Goal: Transaction & Acquisition: Purchase product/service

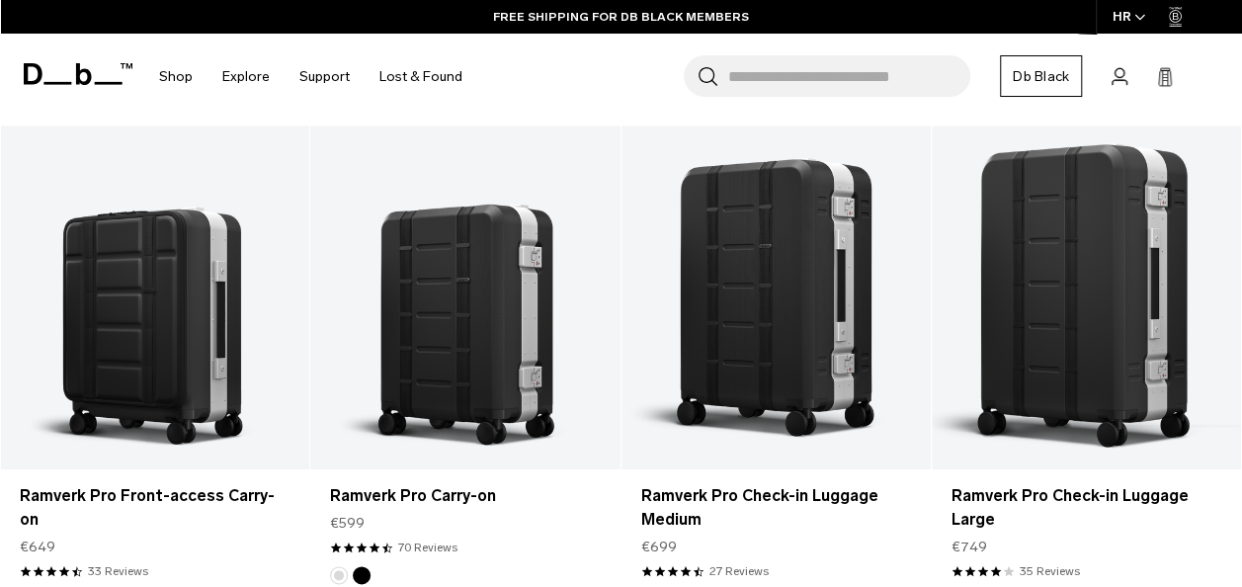
scroll to position [875, 0]
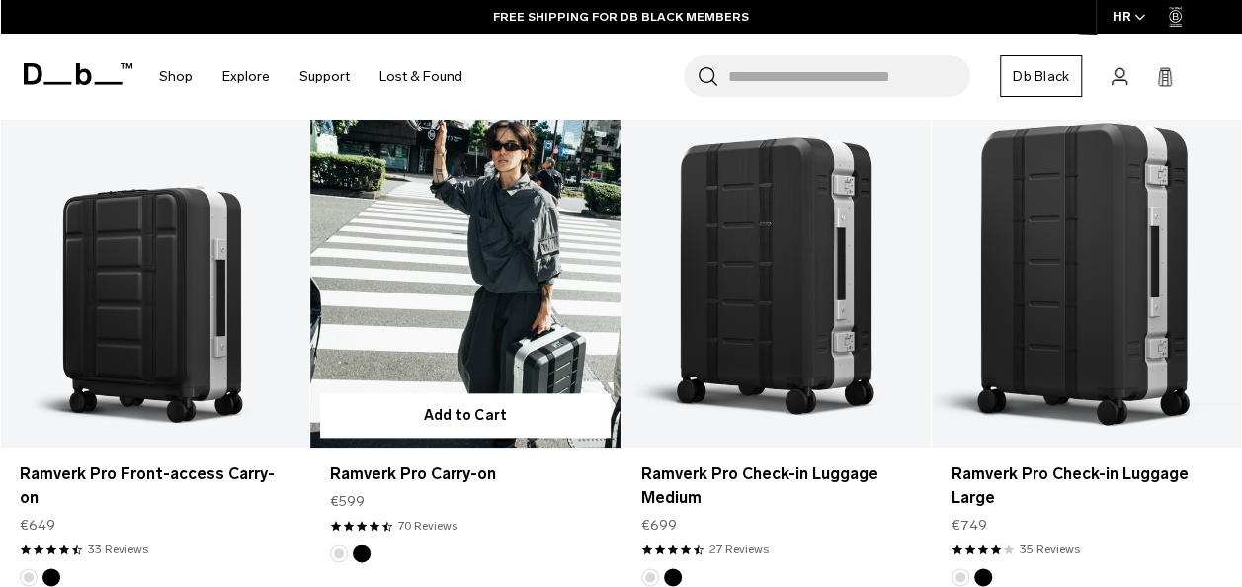
click at [478, 305] on link "Ramverk Pro Carry-on" at bounding box center [464, 276] width 309 height 344
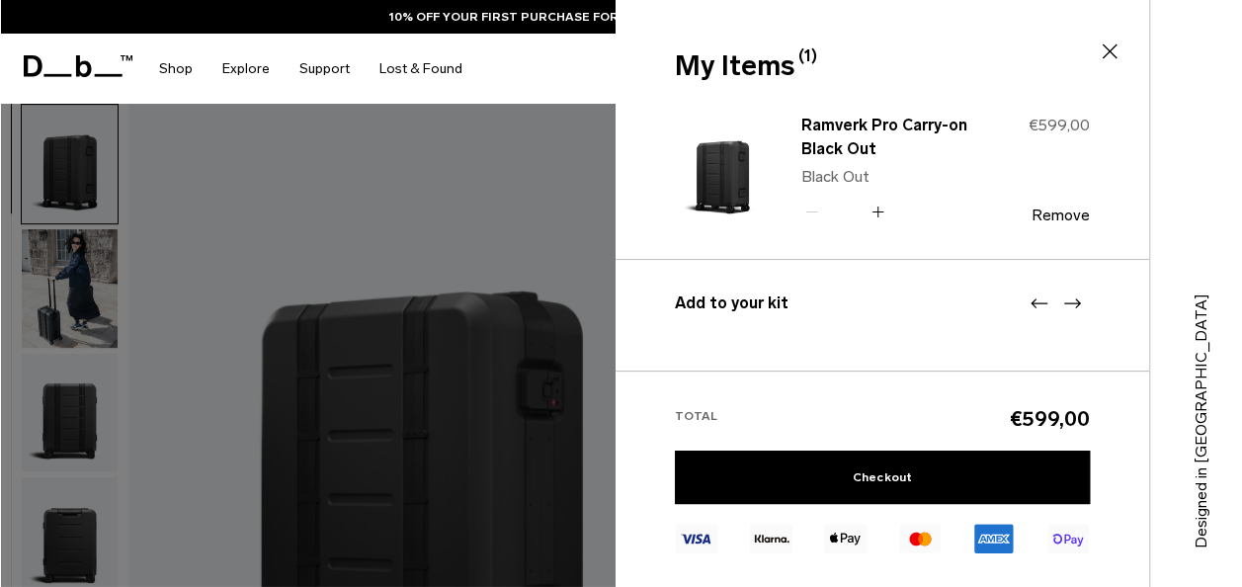
click at [549, 88] on div "Search for Bags, Luggage... Search Close Trending Products All Products Hugger …" at bounding box center [851, 69] width 749 height 70
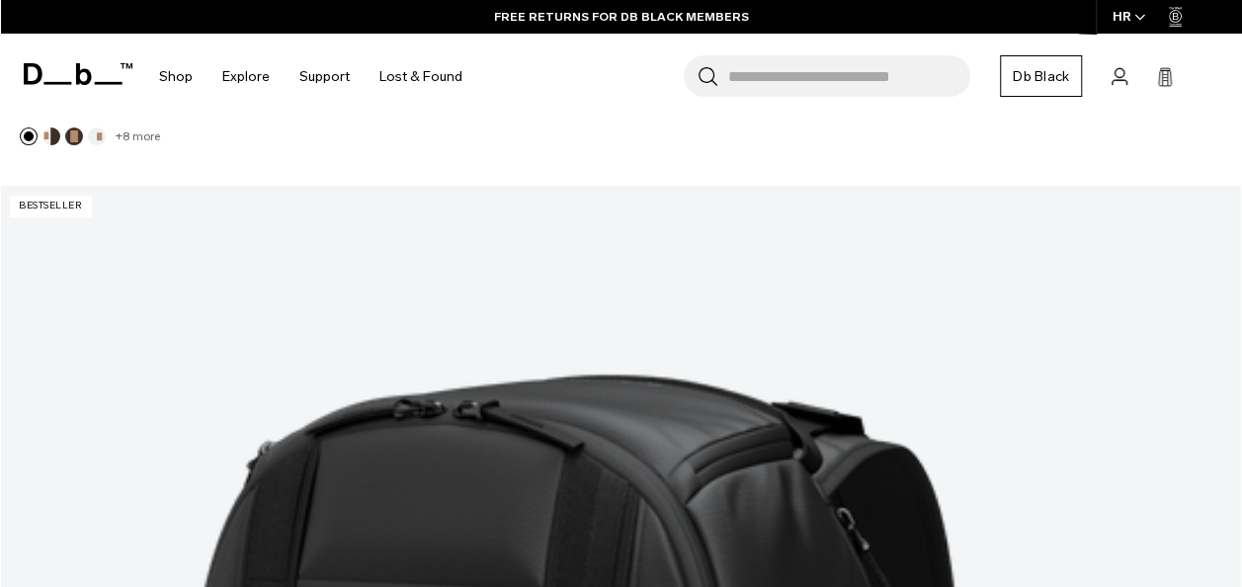
scroll to position [3868, 0]
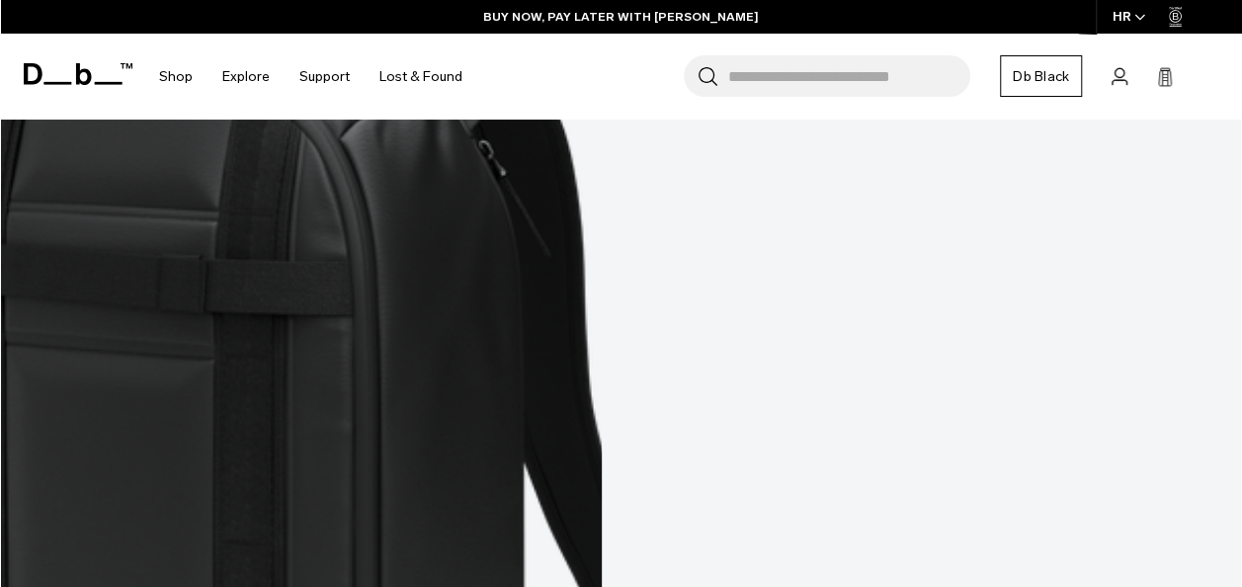
scroll to position [5791, 0]
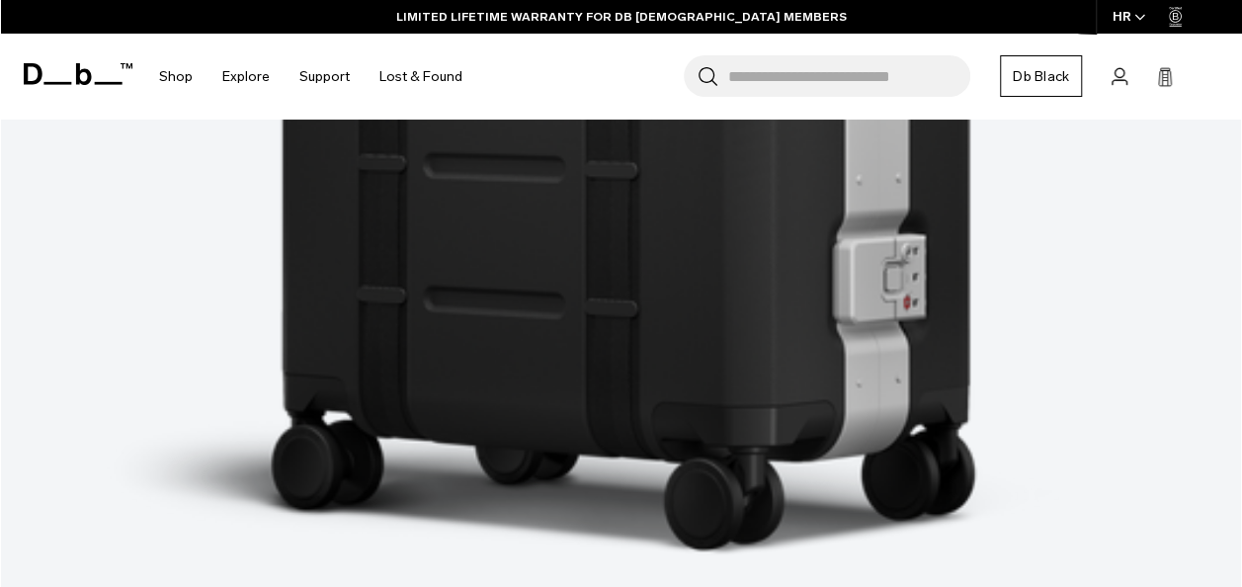
scroll to position [8893, 0]
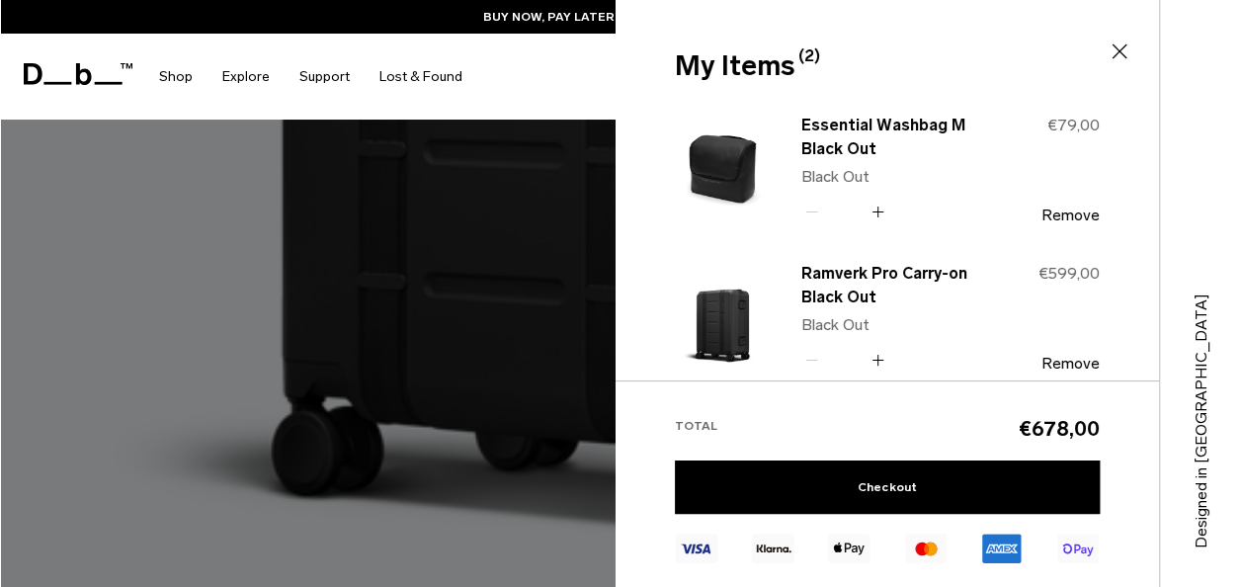
click at [579, 91] on div "Search for Bags, Luggage... Search Close Trending Products All Products Hugger …" at bounding box center [851, 77] width 749 height 86
click at [529, 482] on div at bounding box center [621, 293] width 1242 height 587
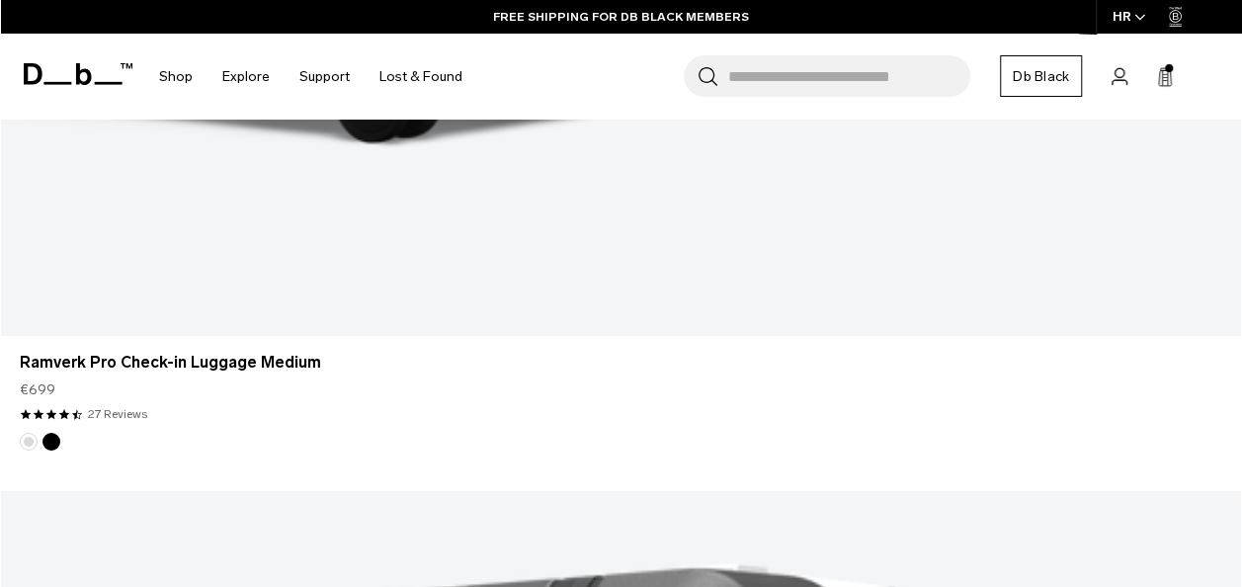
scroll to position [10725, 0]
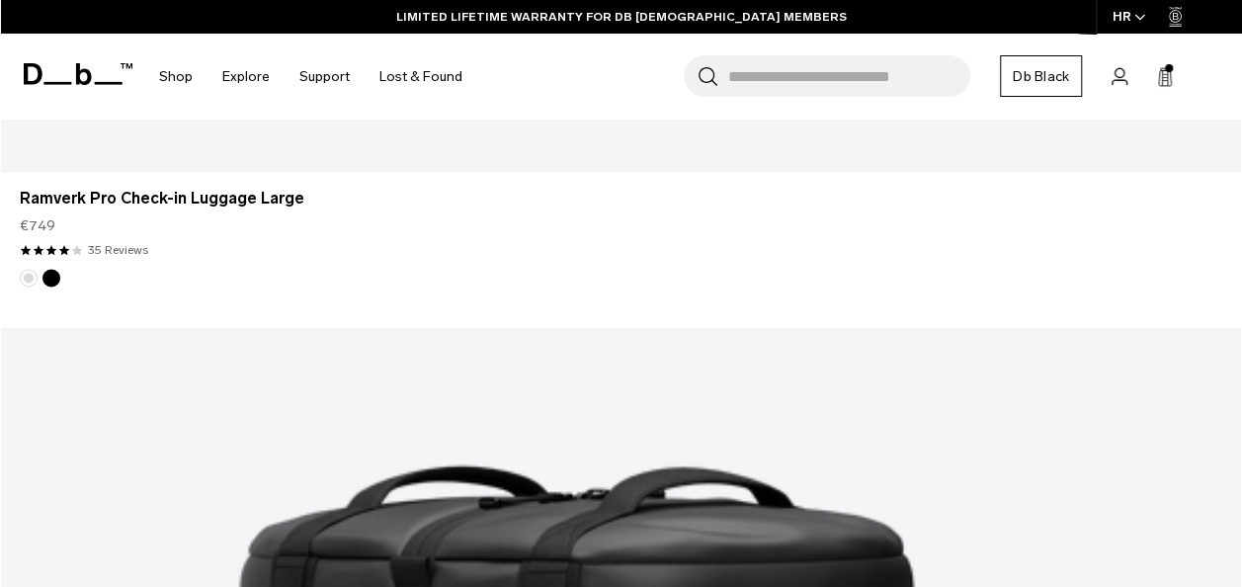
scroll to position [12423, 0]
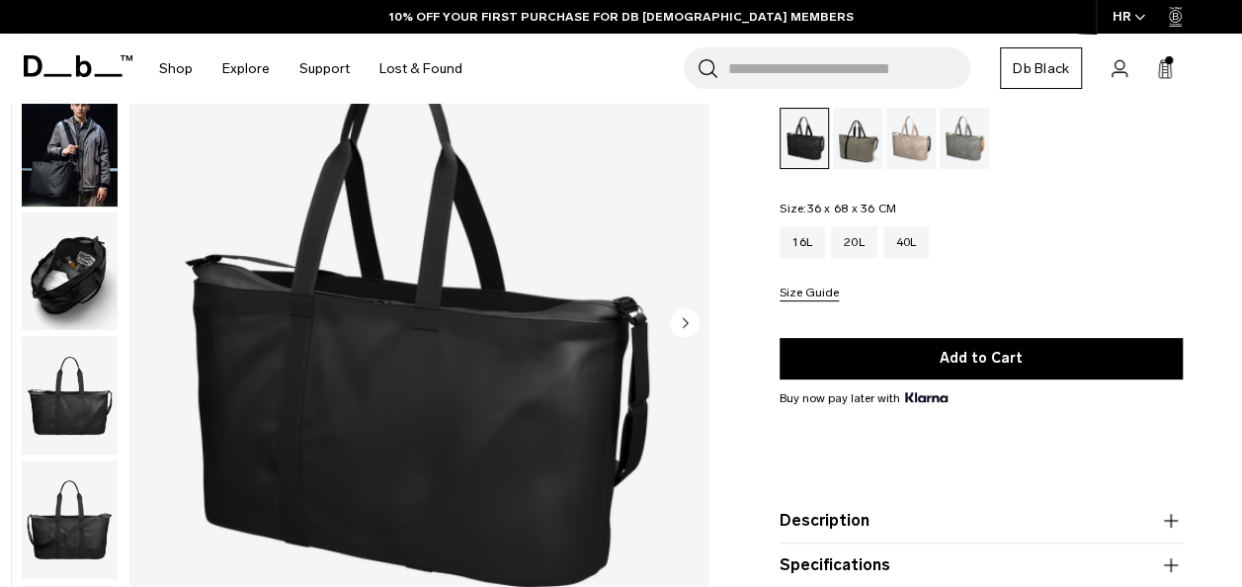
click at [691, 324] on circle "Next slide" at bounding box center [685, 322] width 30 height 30
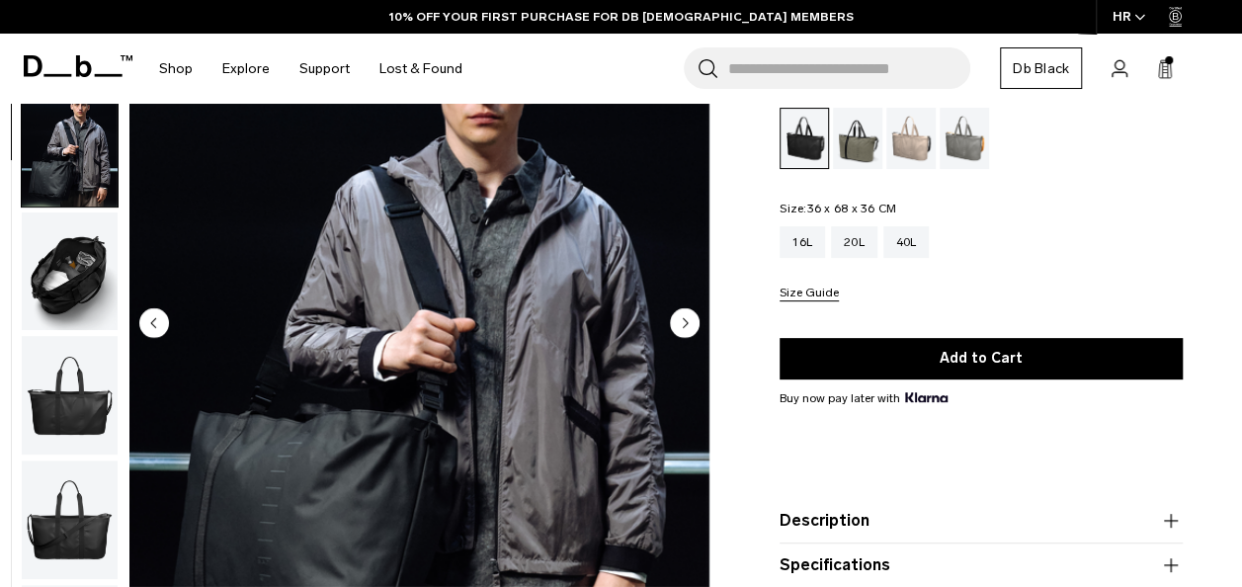
scroll to position [124, 0]
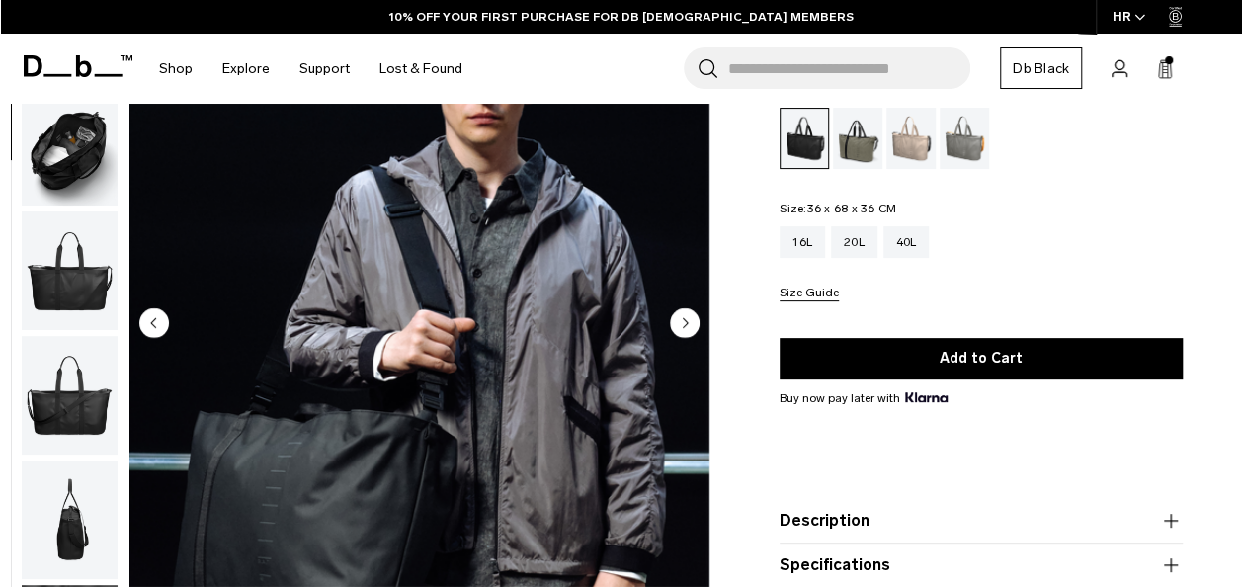
click at [686, 324] on circle "Next slide" at bounding box center [685, 322] width 30 height 30
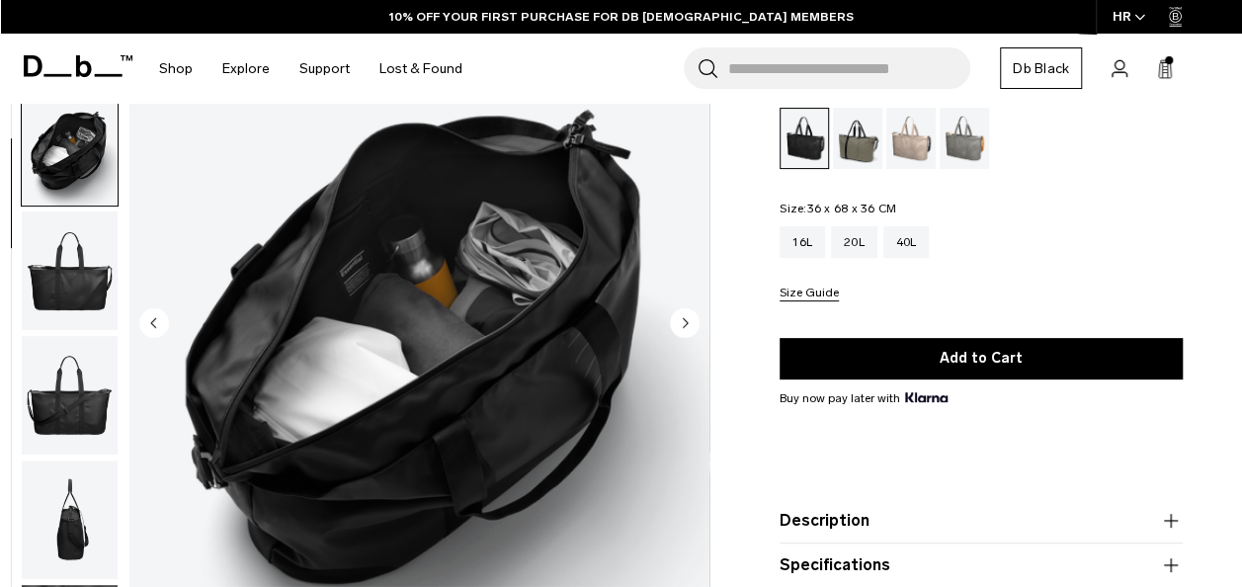
scroll to position [249, 0]
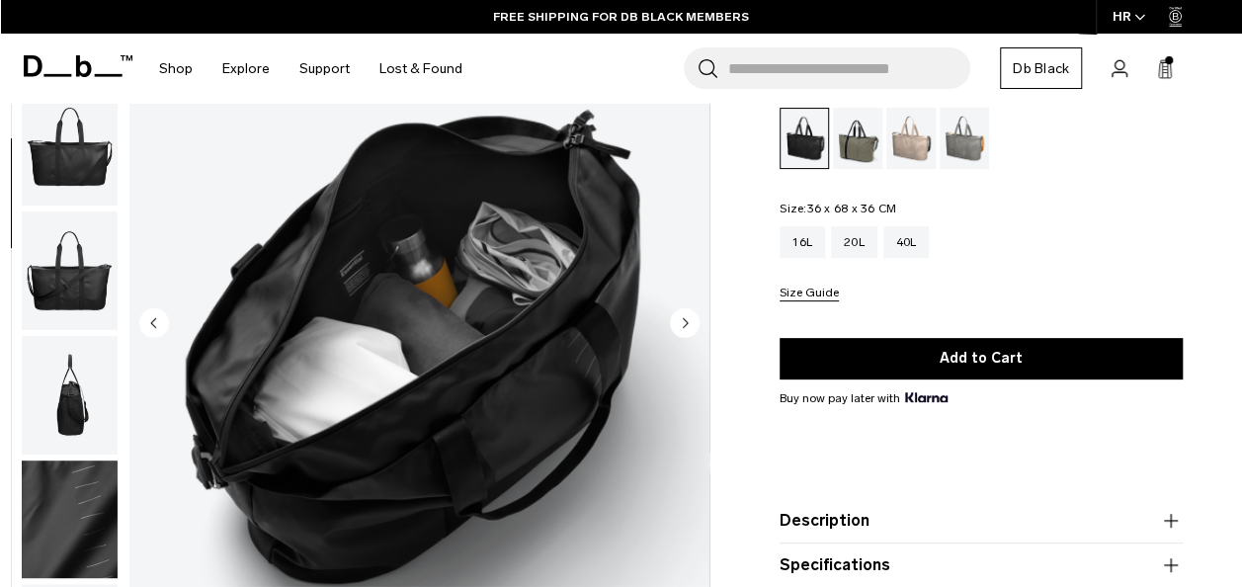
click at [686, 324] on circle "Next slide" at bounding box center [685, 322] width 30 height 30
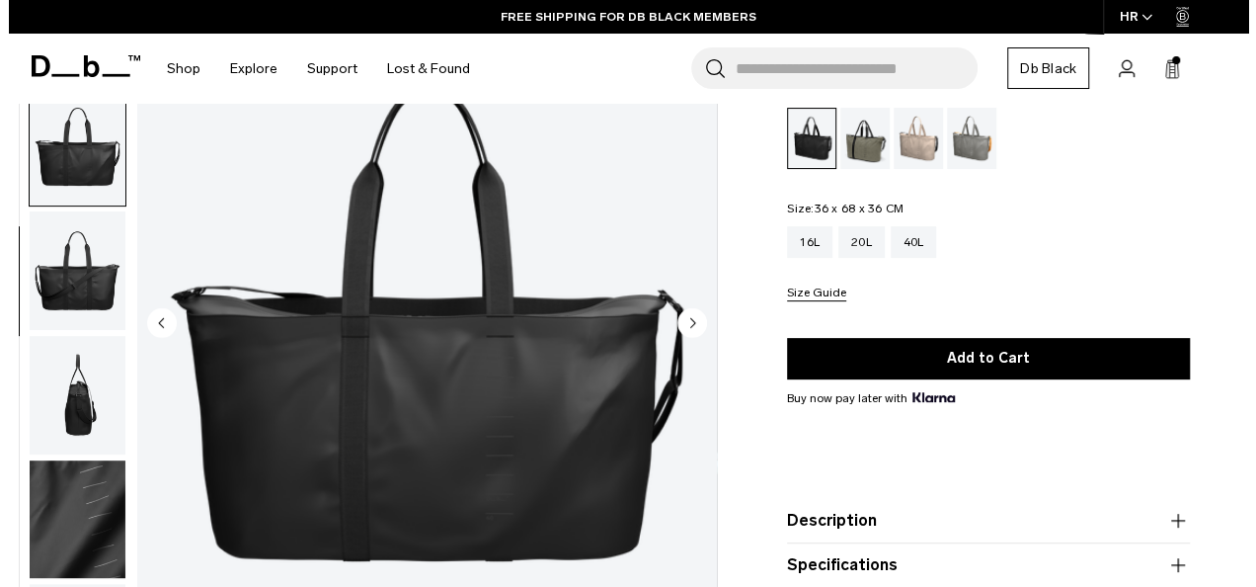
scroll to position [267, 0]
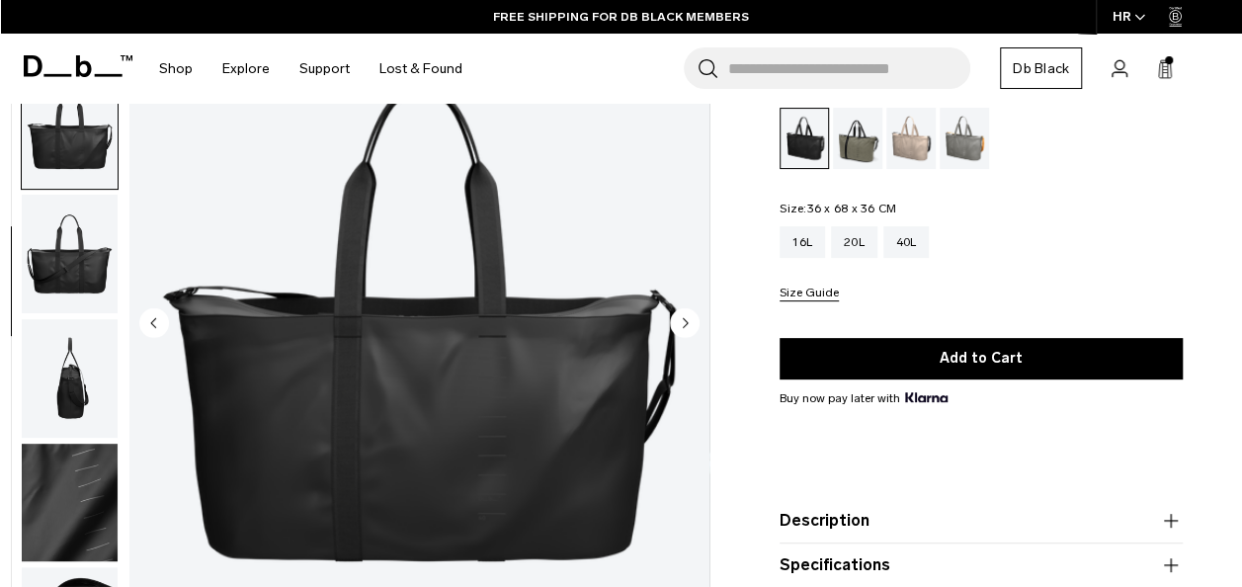
click at [686, 324] on circle "Next slide" at bounding box center [685, 322] width 30 height 30
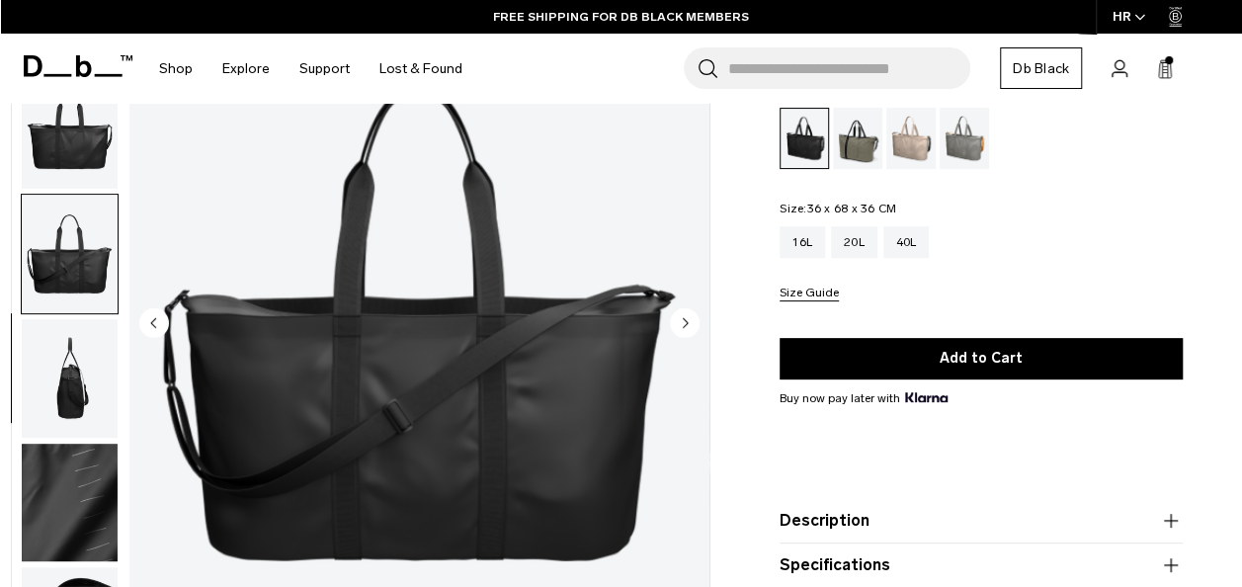
click at [686, 324] on circle "Next slide" at bounding box center [685, 322] width 30 height 30
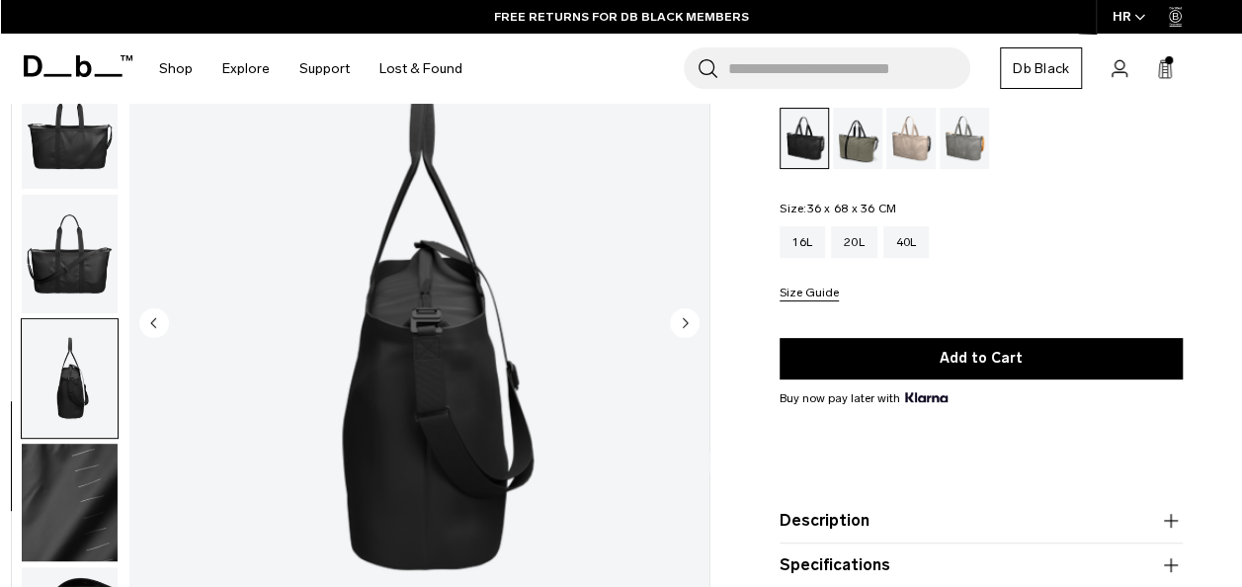
click at [686, 324] on circle "Next slide" at bounding box center [685, 322] width 30 height 30
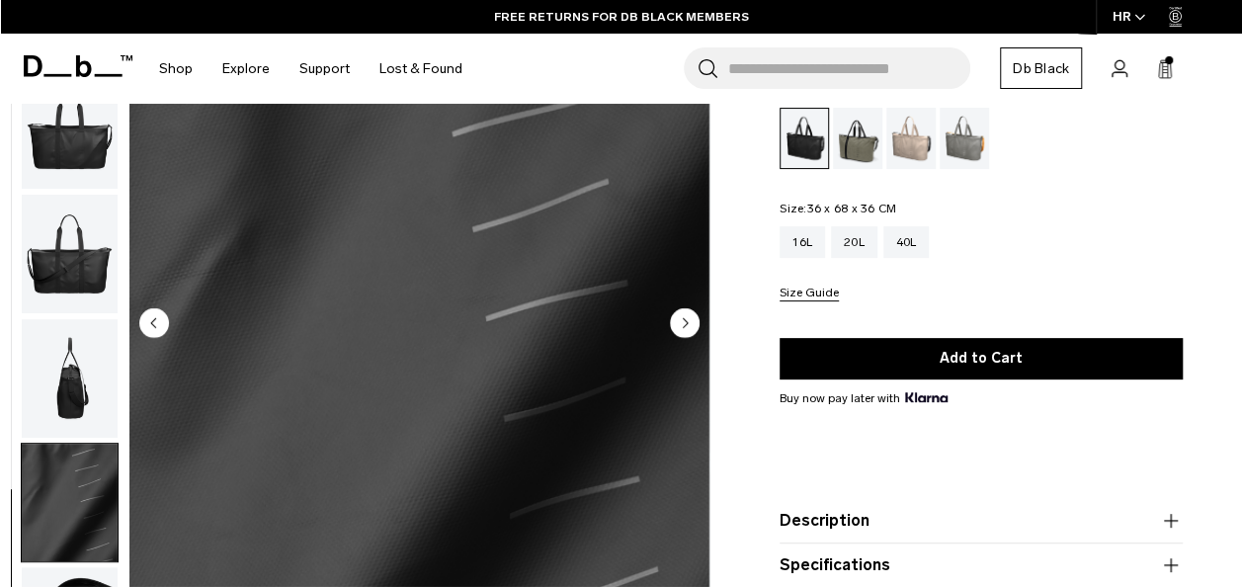
click at [686, 324] on circle "Next slide" at bounding box center [685, 322] width 30 height 30
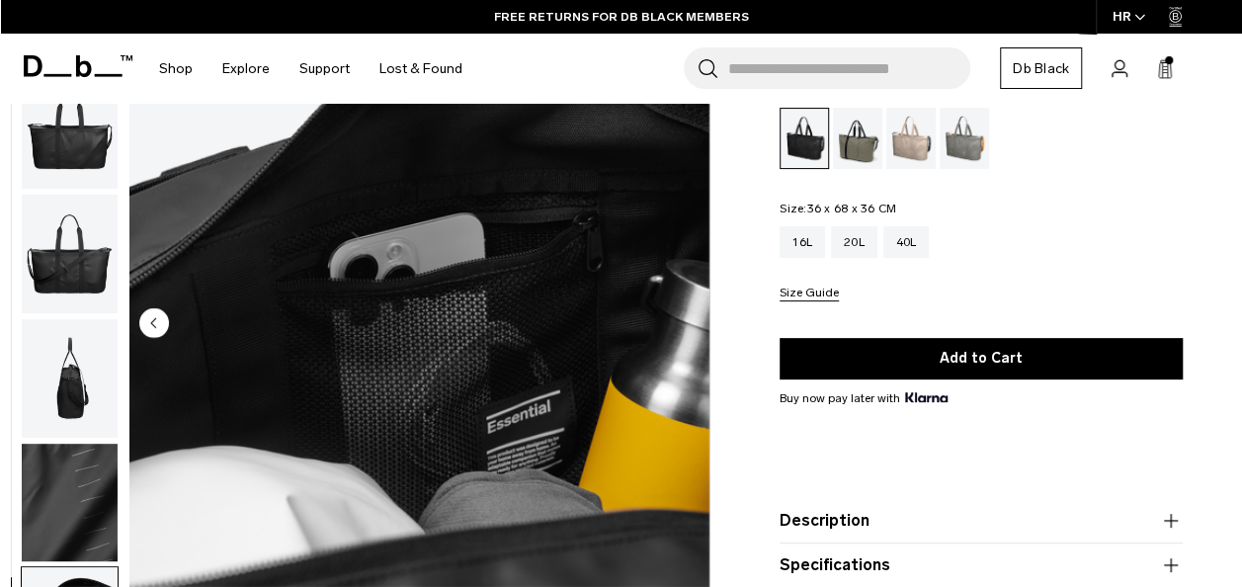
click at [685, 324] on img "8 / 8" at bounding box center [419, 324] width 580 height 724
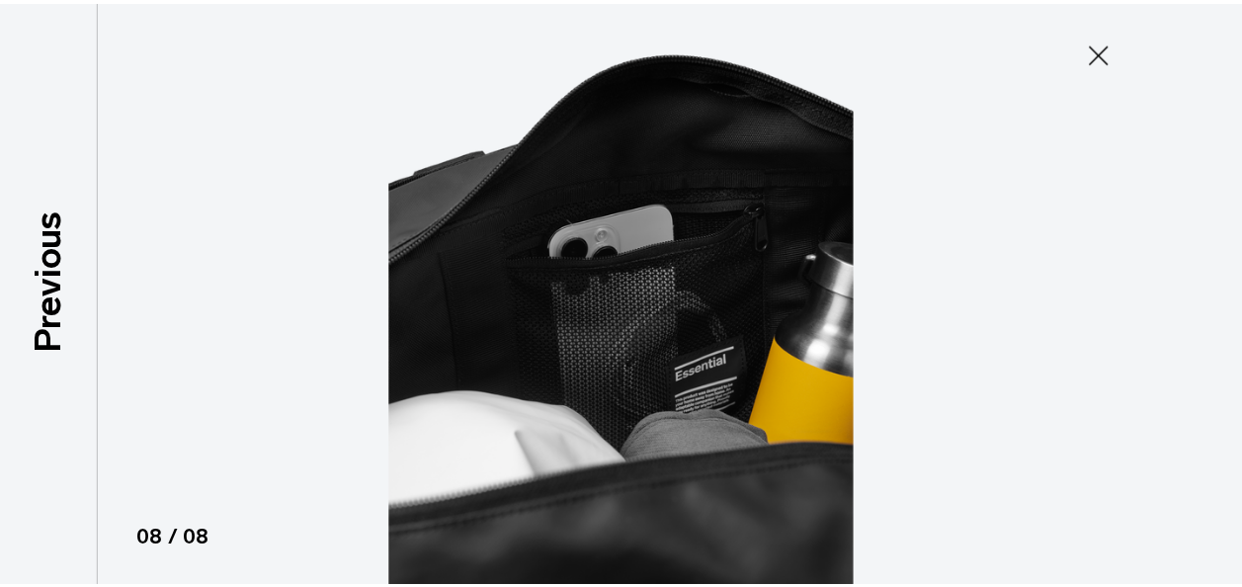
scroll to position [256, 0]
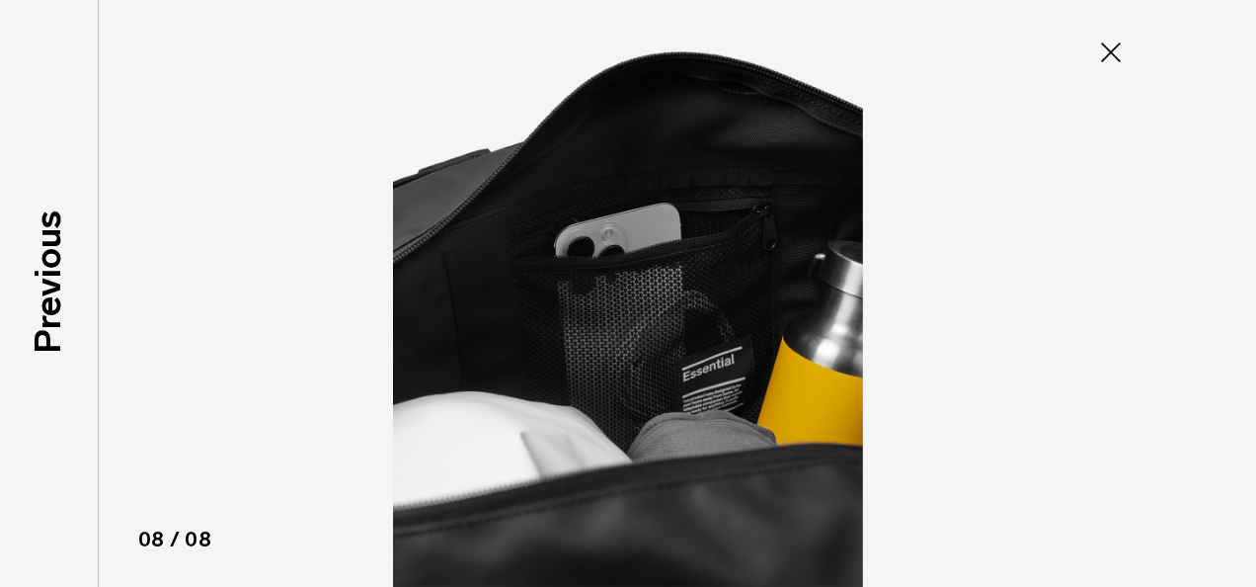
click at [1114, 37] on icon at bounding box center [1111, 53] width 32 height 32
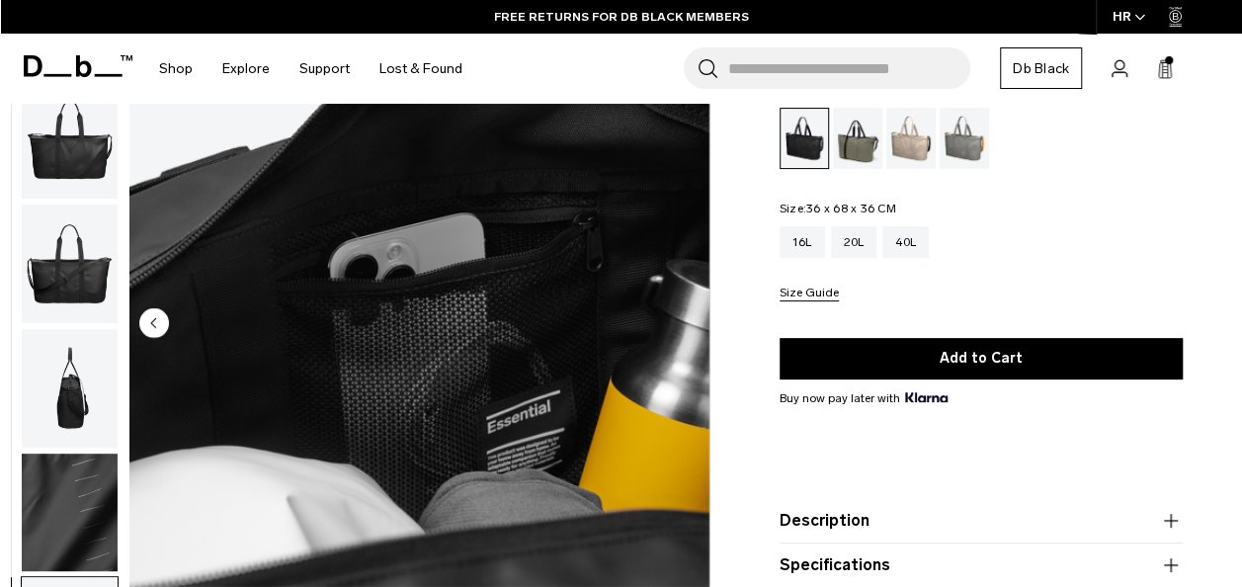
scroll to position [267, 0]
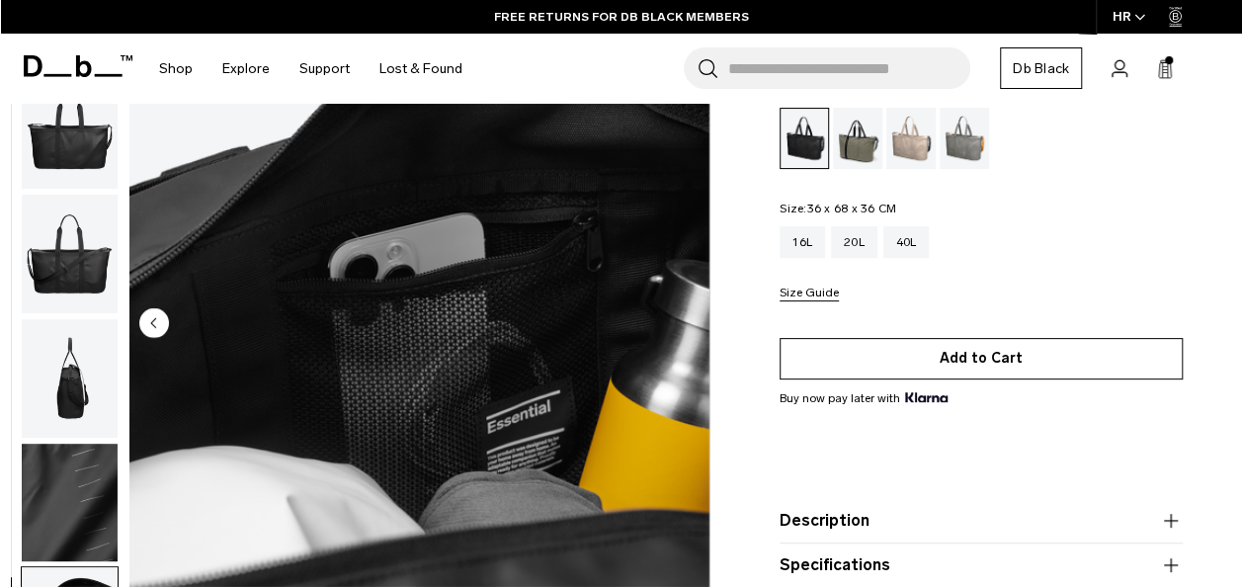
click at [1058, 362] on button "Add to Cart" at bounding box center [980, 357] width 403 height 41
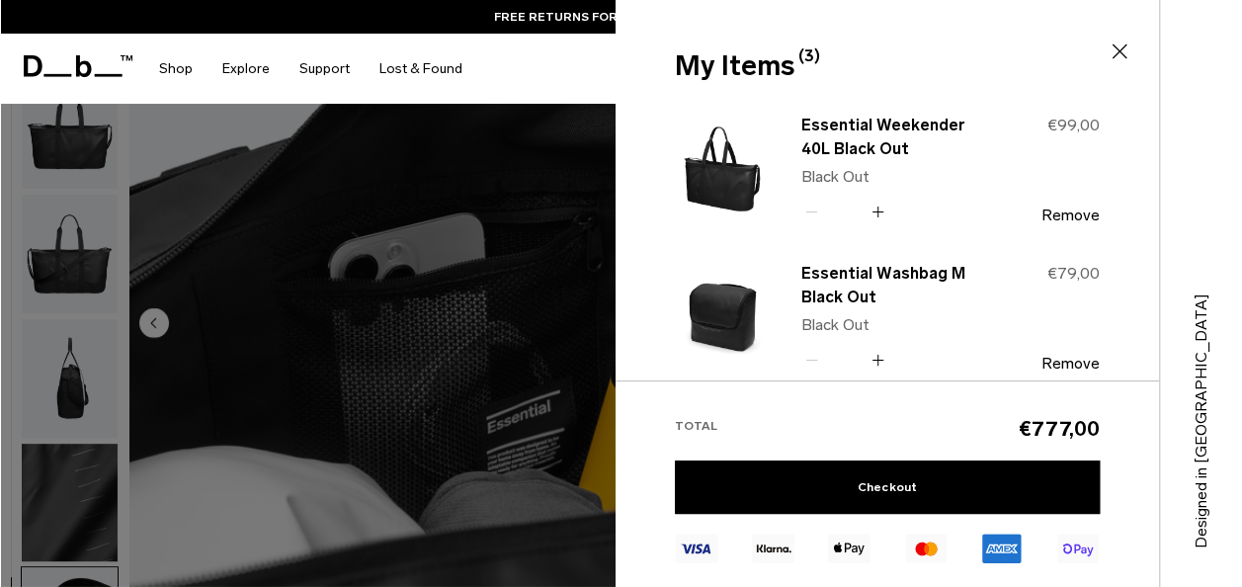
click at [1118, 47] on icon at bounding box center [1119, 52] width 24 height 24
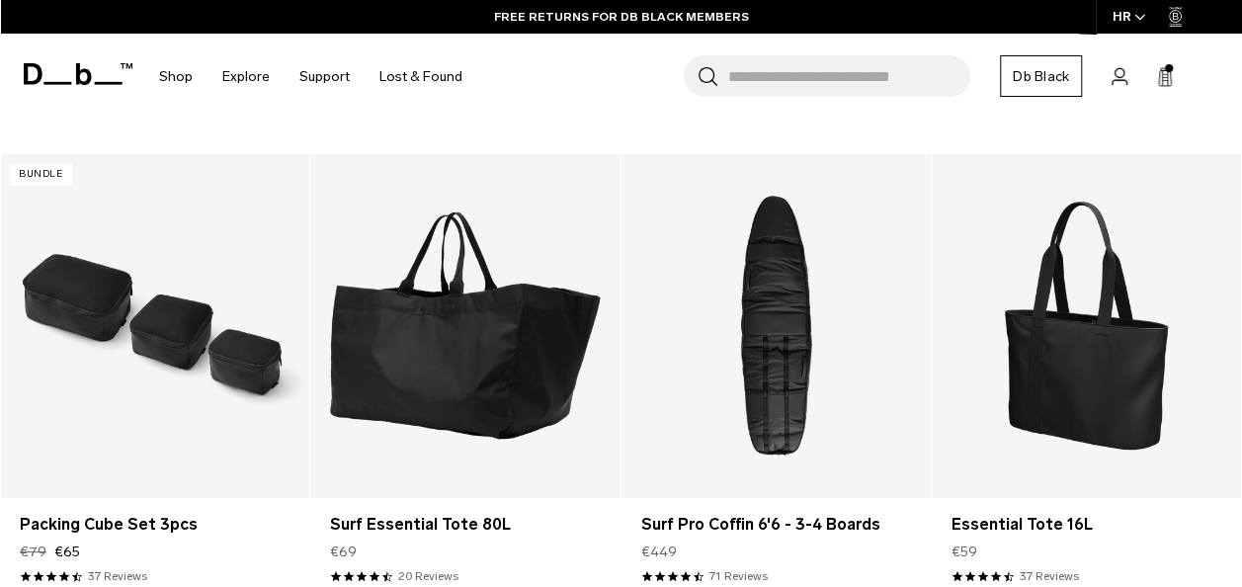
scroll to position [3114, 0]
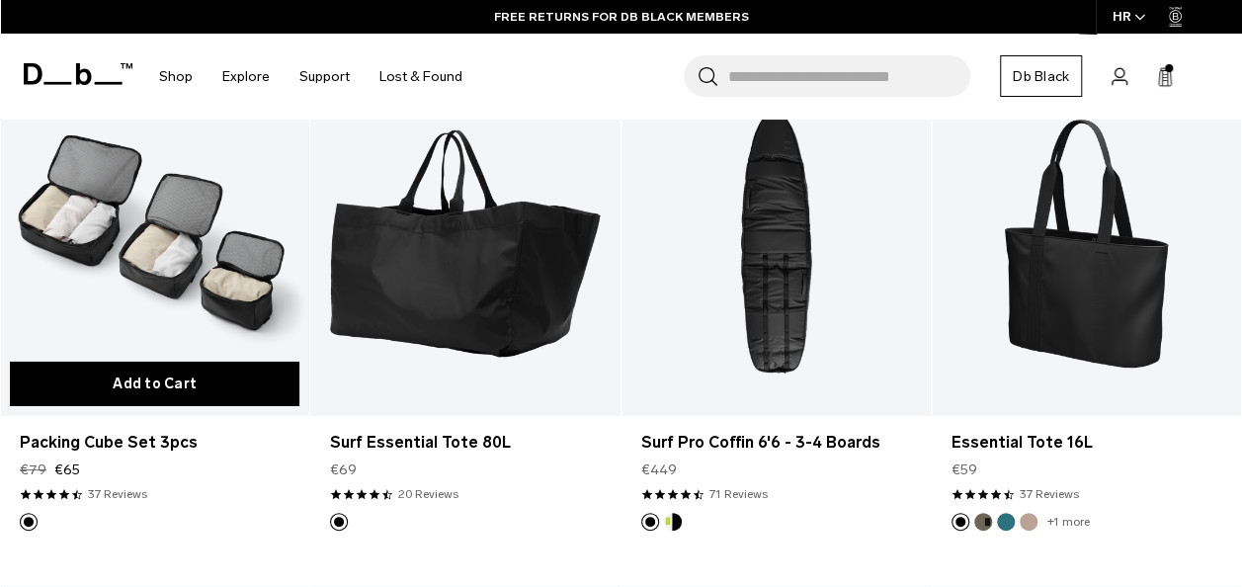
click at [180, 362] on button "Add to Cart" at bounding box center [154, 384] width 289 height 44
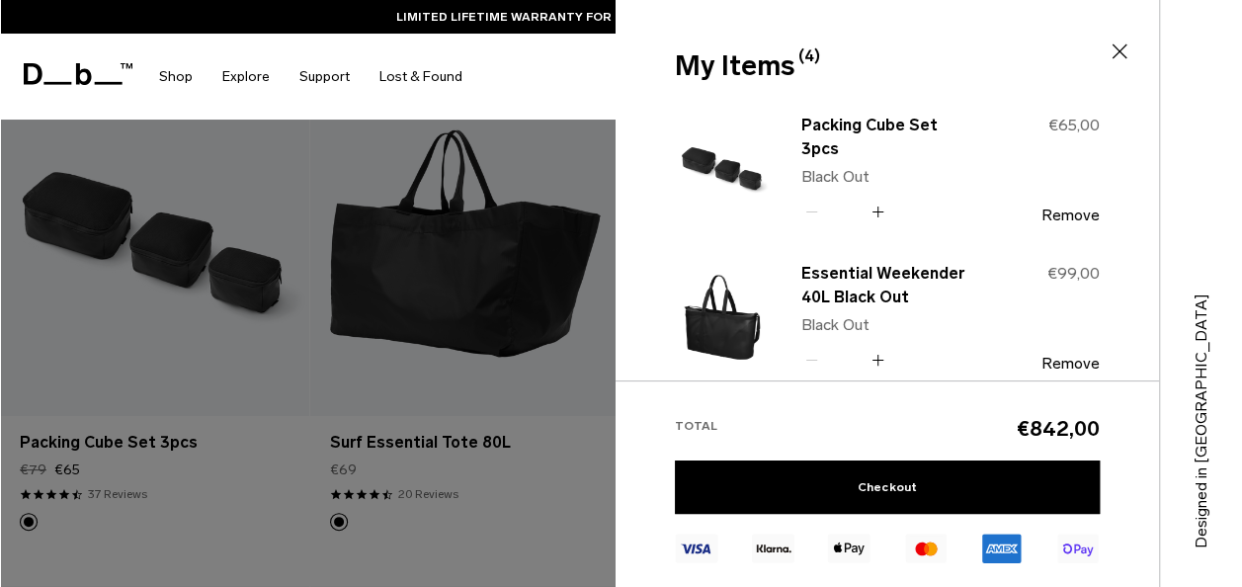
click at [275, 483] on div at bounding box center [621, 293] width 1242 height 587
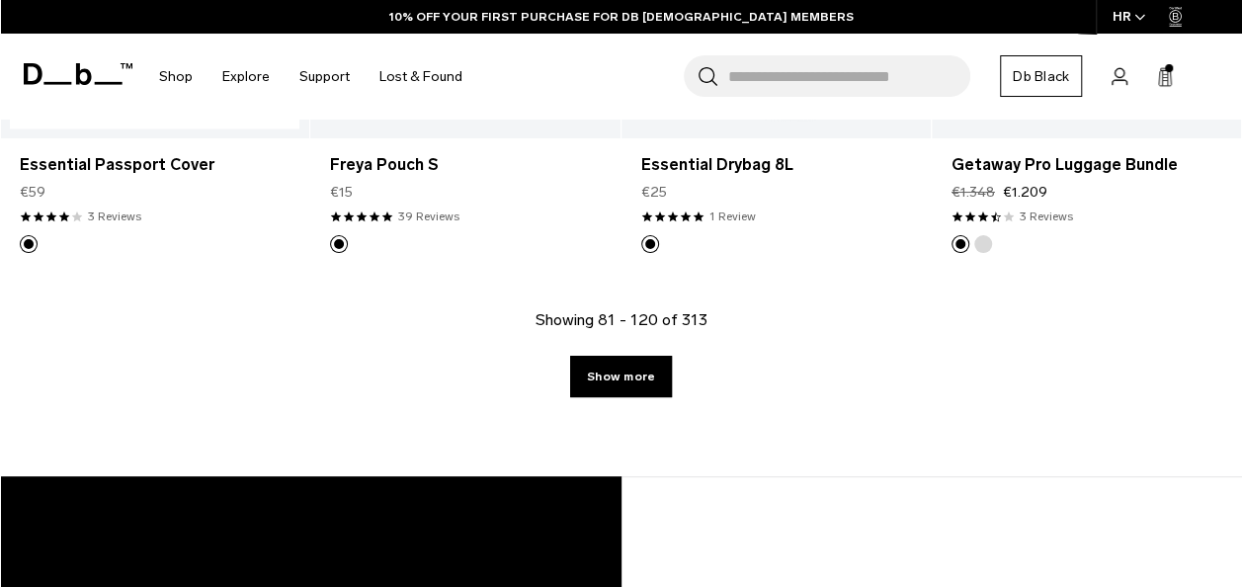
scroll to position [5458, 0]
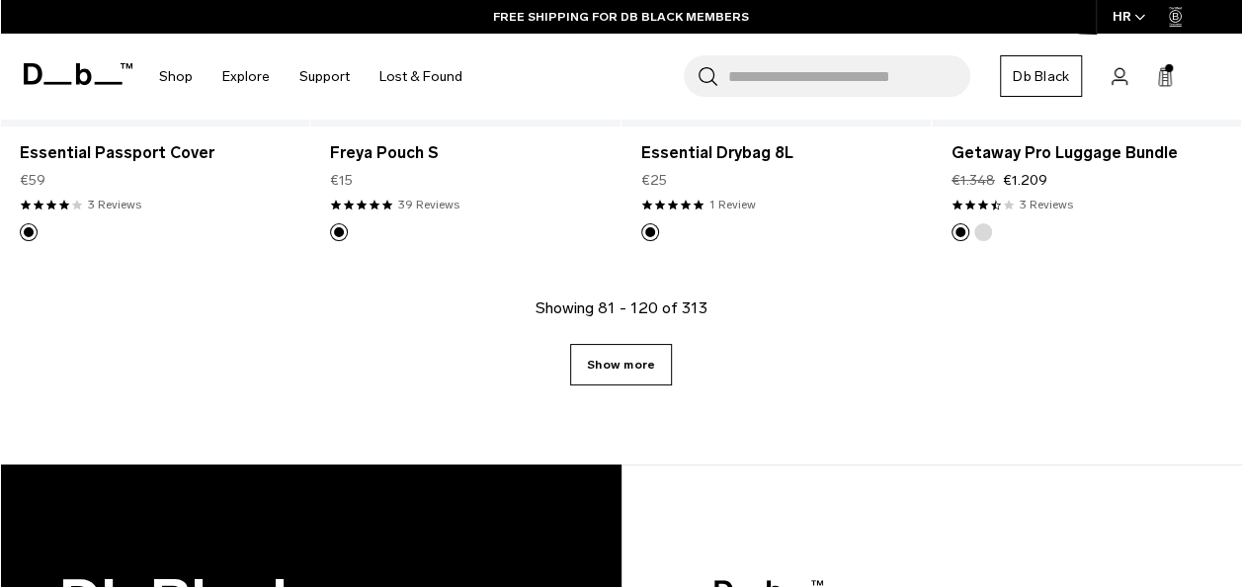
click at [597, 344] on link "Show more" at bounding box center [621, 364] width 102 height 41
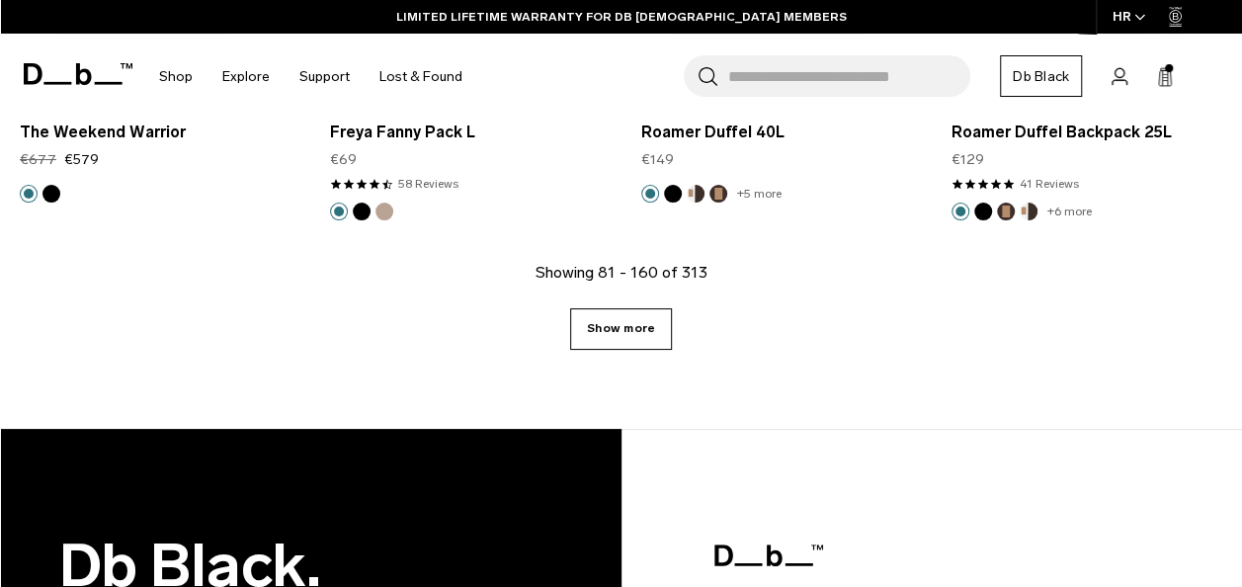
scroll to position [10430, 0]
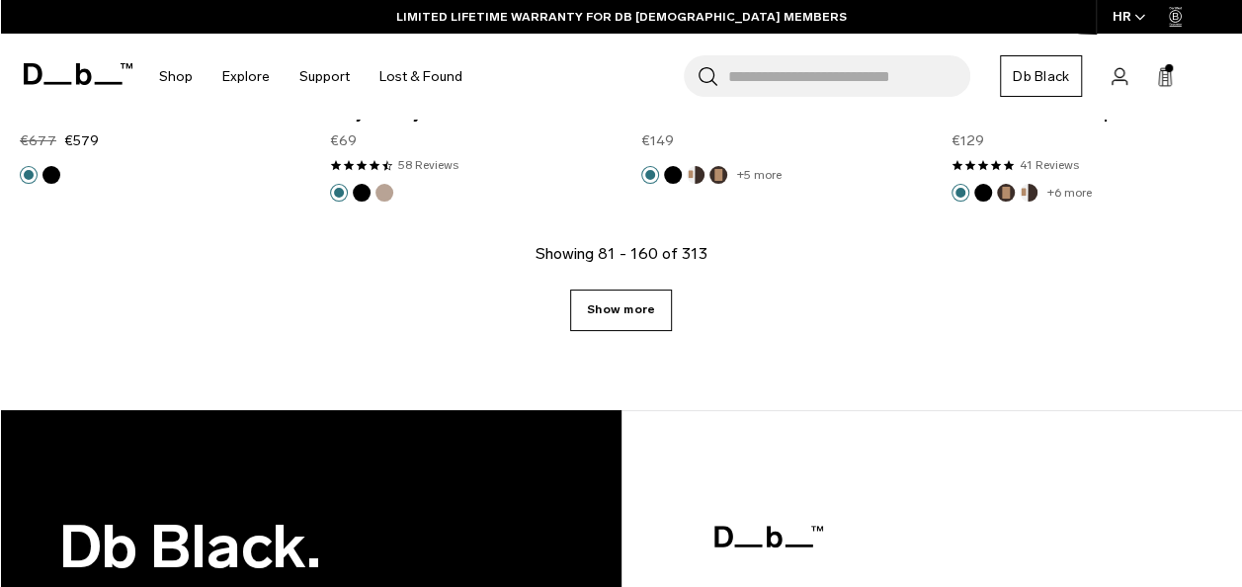
click at [611, 289] on link "Show more" at bounding box center [621, 309] width 102 height 41
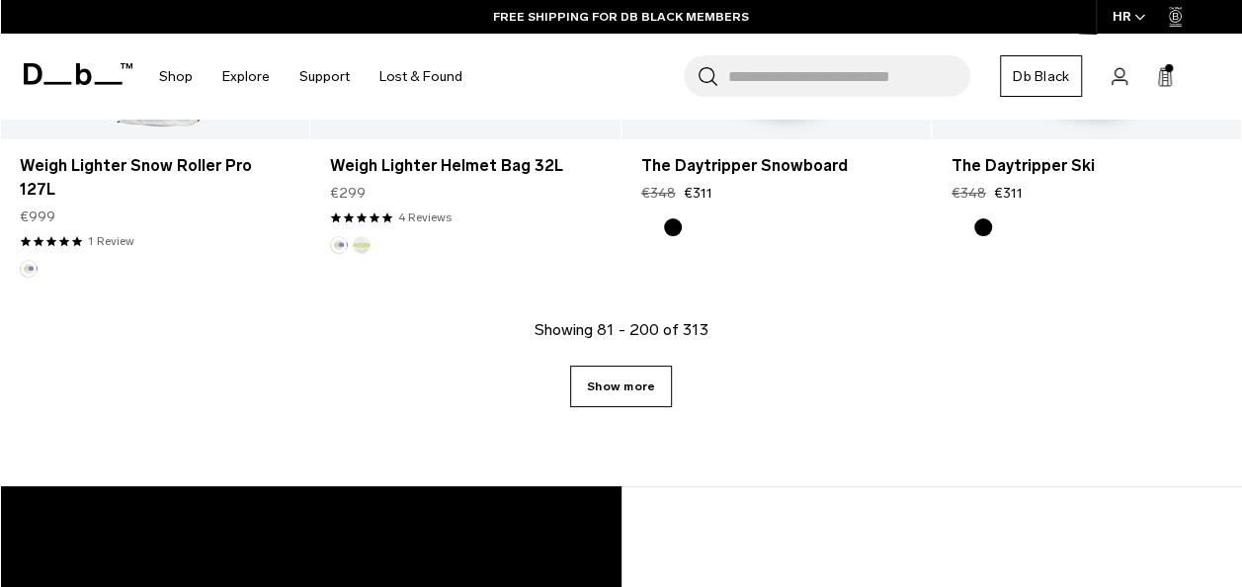
scroll to position [15751, 0]
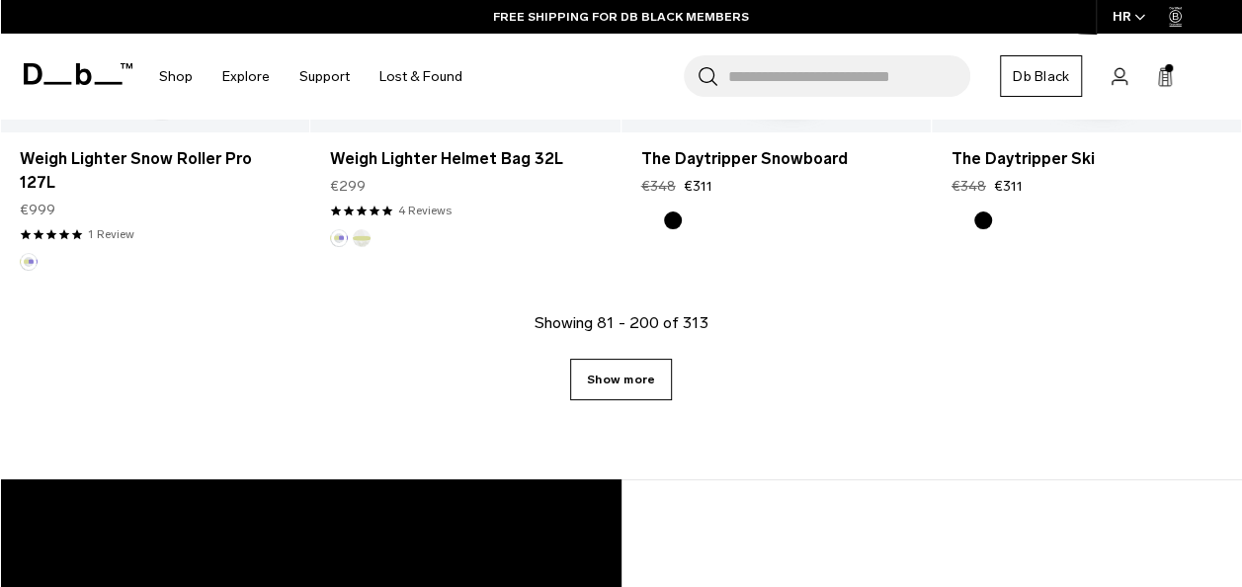
click at [620, 359] on link "Show more" at bounding box center [621, 379] width 102 height 41
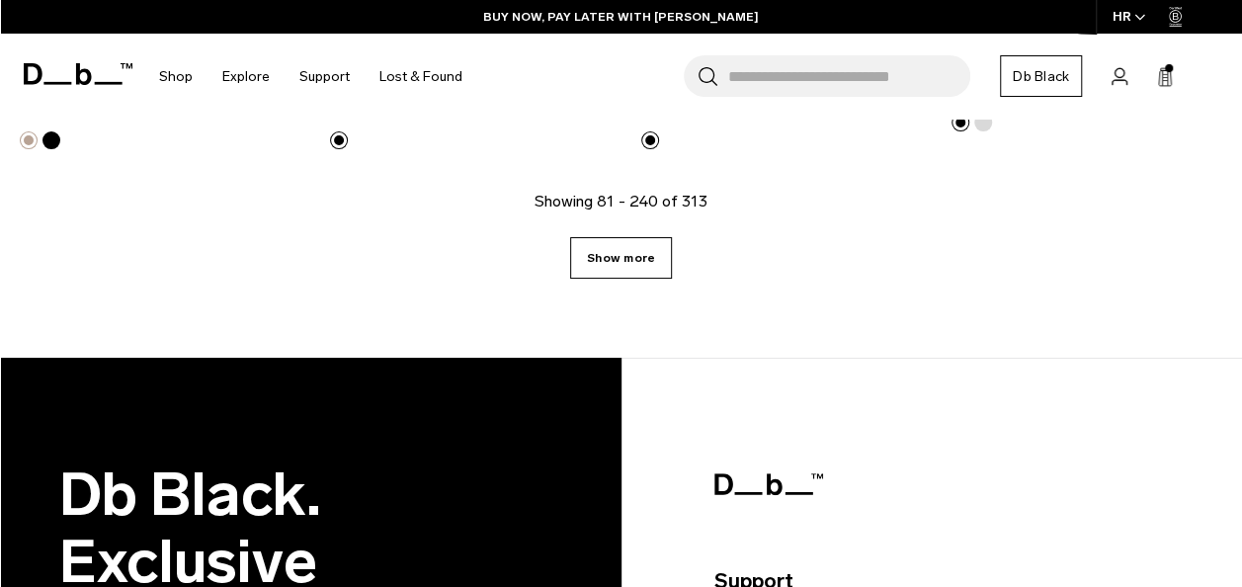
scroll to position [20556, 0]
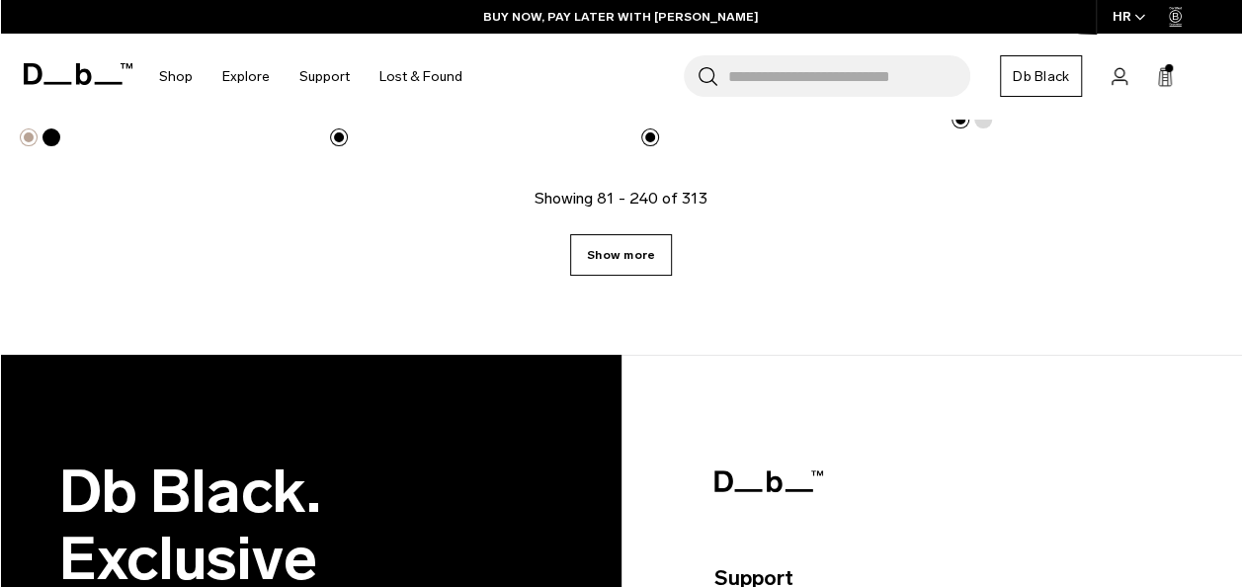
click at [625, 234] on link "Show more" at bounding box center [621, 254] width 102 height 41
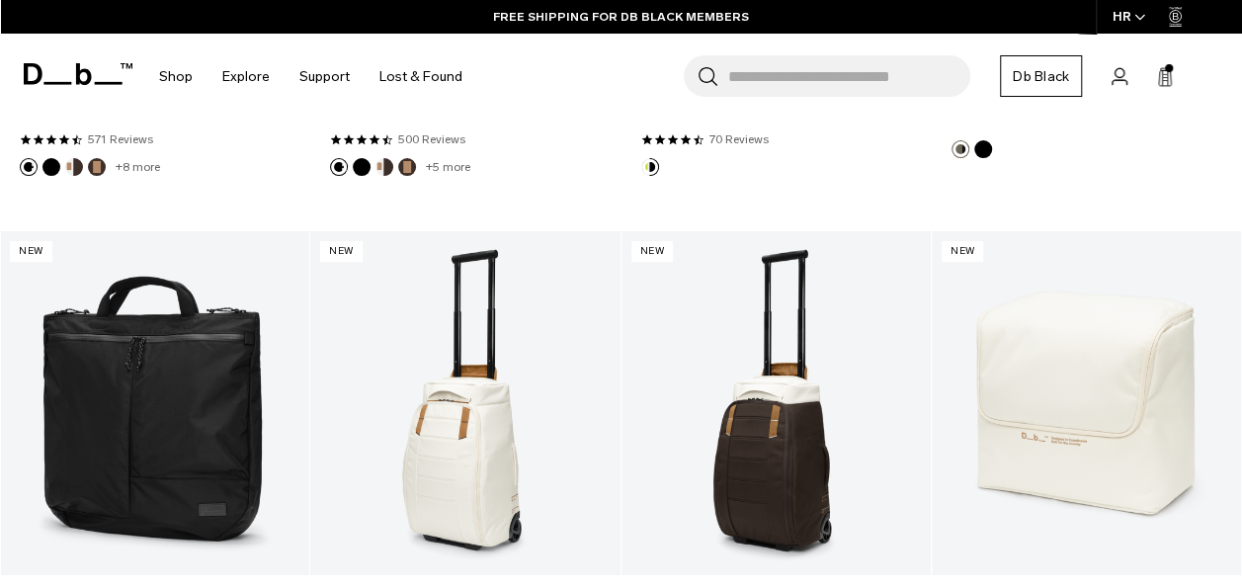
scroll to position [22559, 0]
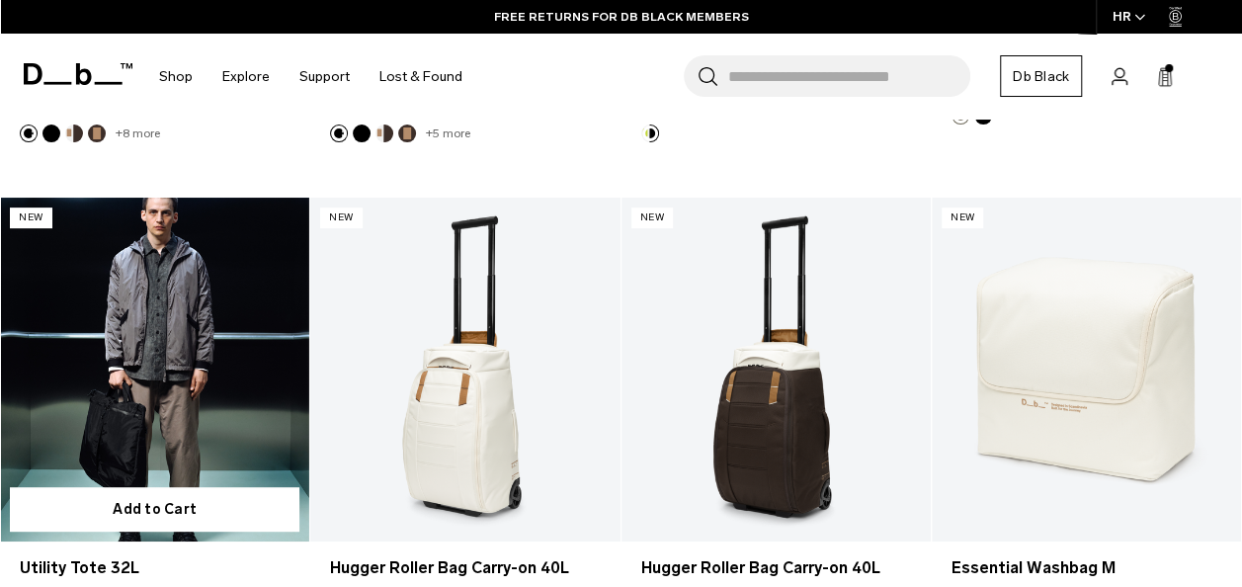
click at [160, 332] on link "Utility Tote 32L" at bounding box center [154, 370] width 309 height 344
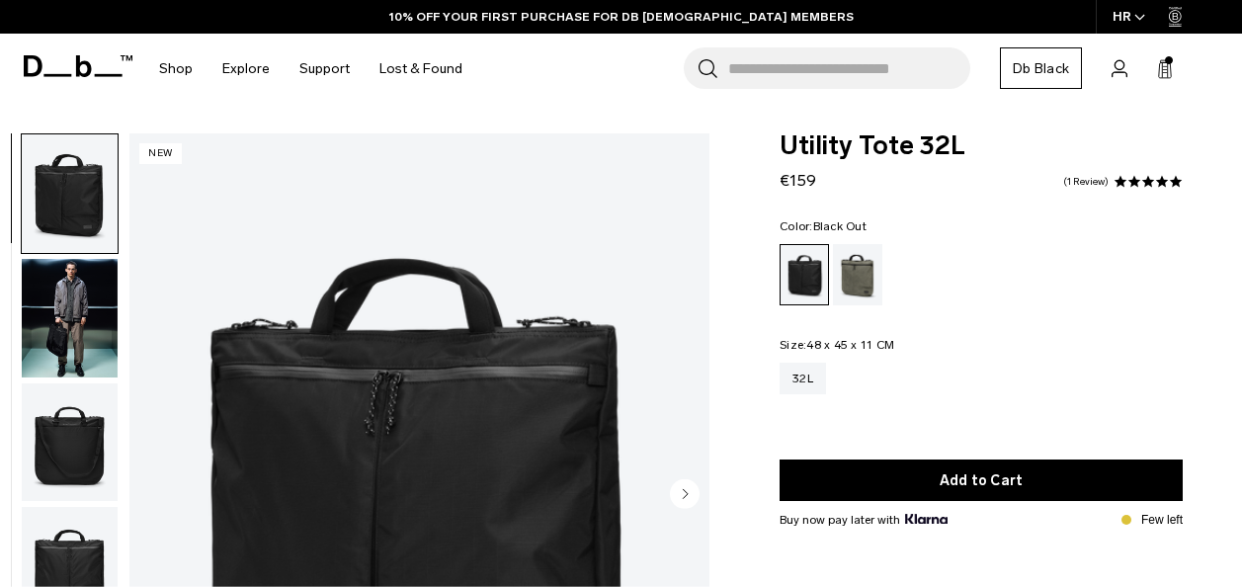
click at [686, 478] on circle "Next slide" at bounding box center [685, 493] width 30 height 30
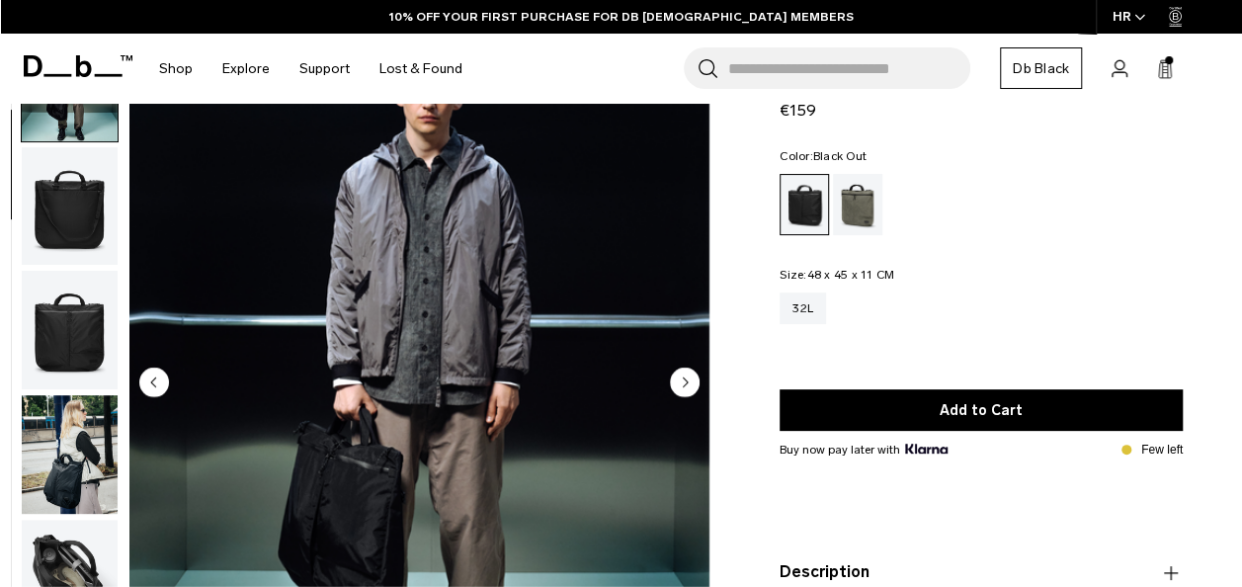
click at [686, 383] on circle "Next slide" at bounding box center [685, 381] width 30 height 30
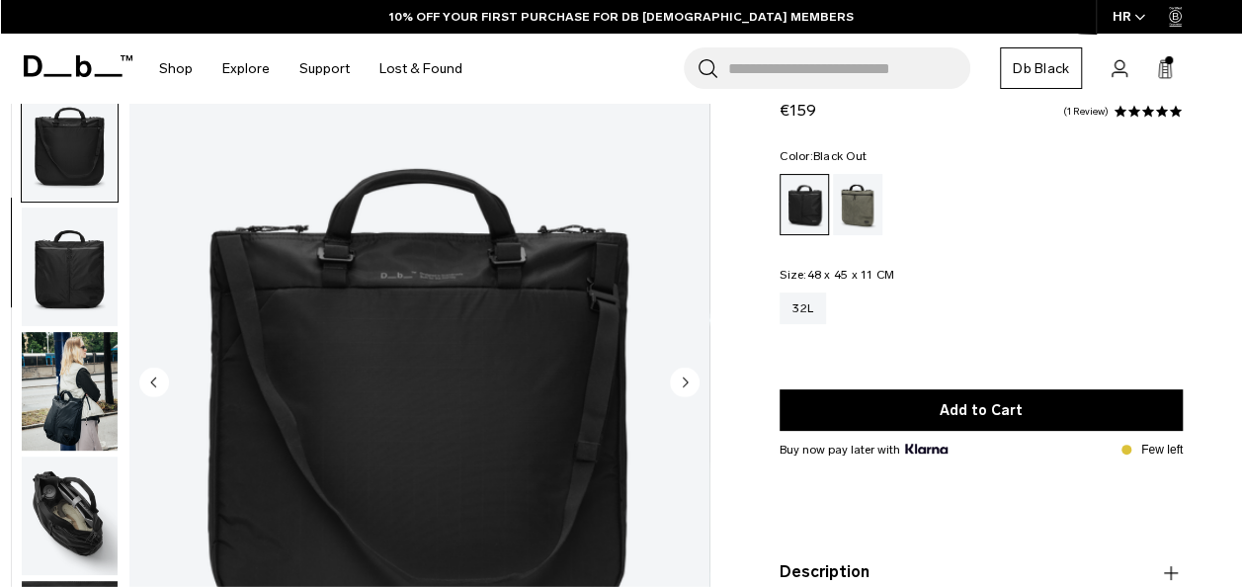
scroll to position [249, 0]
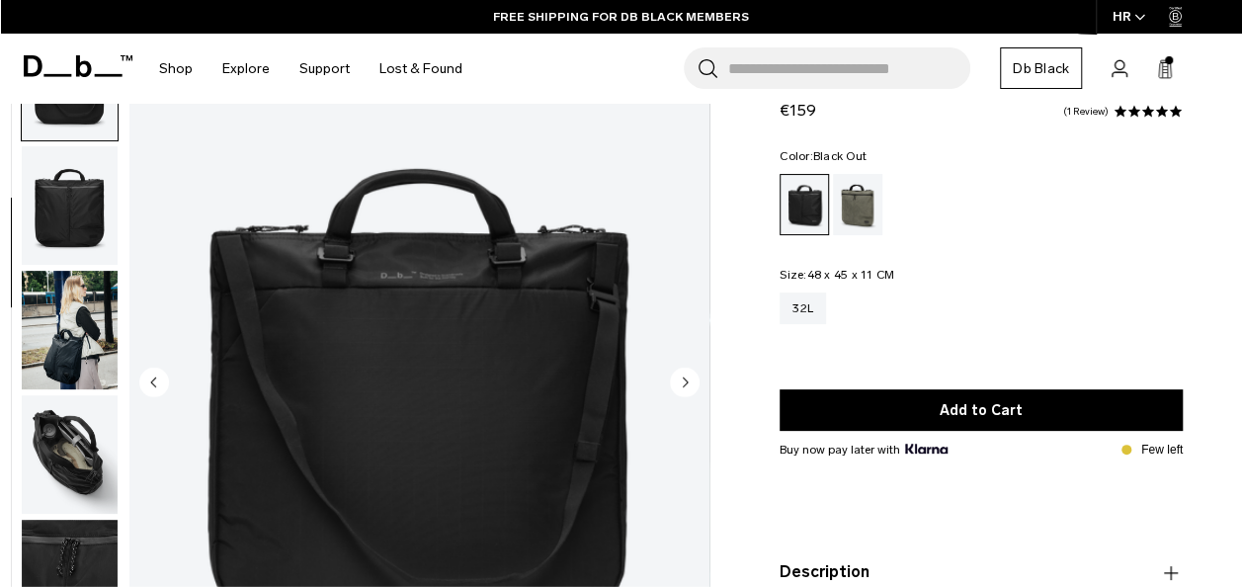
click at [686, 383] on circle "Next slide" at bounding box center [685, 381] width 30 height 30
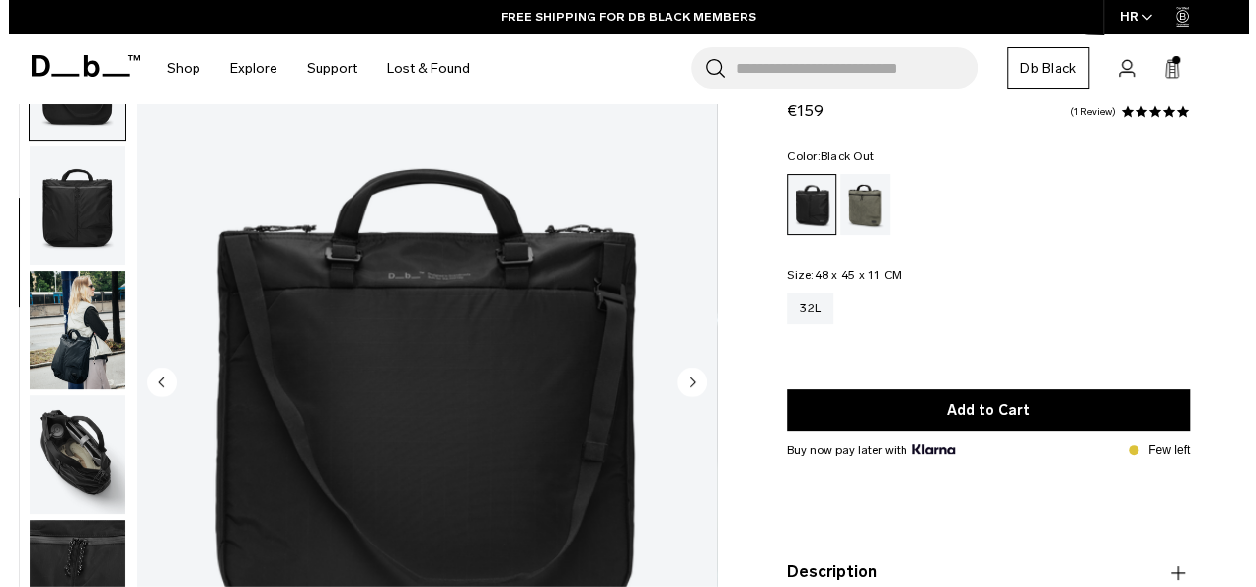
scroll to position [267, 0]
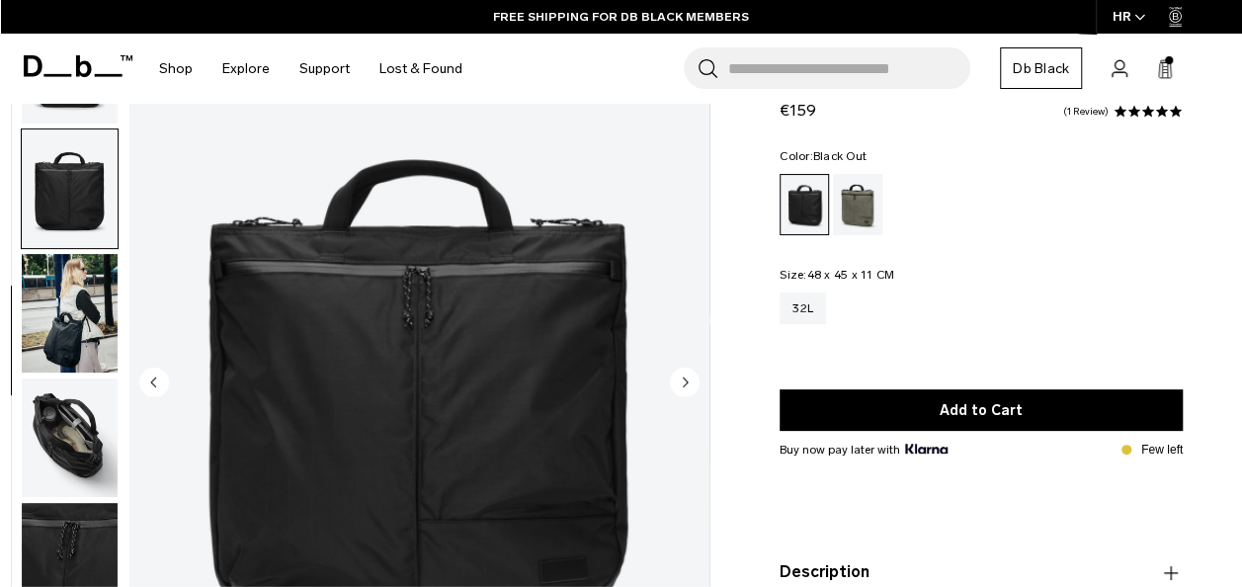
click at [686, 383] on circle "Next slide" at bounding box center [685, 381] width 30 height 30
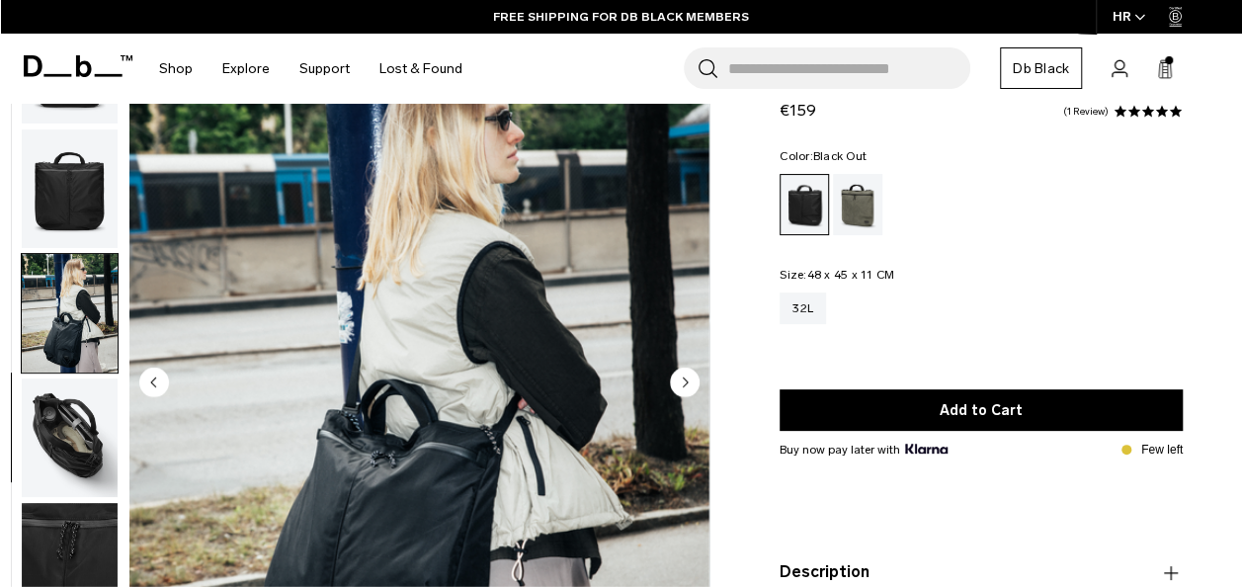
click at [686, 383] on circle "Next slide" at bounding box center [685, 381] width 30 height 30
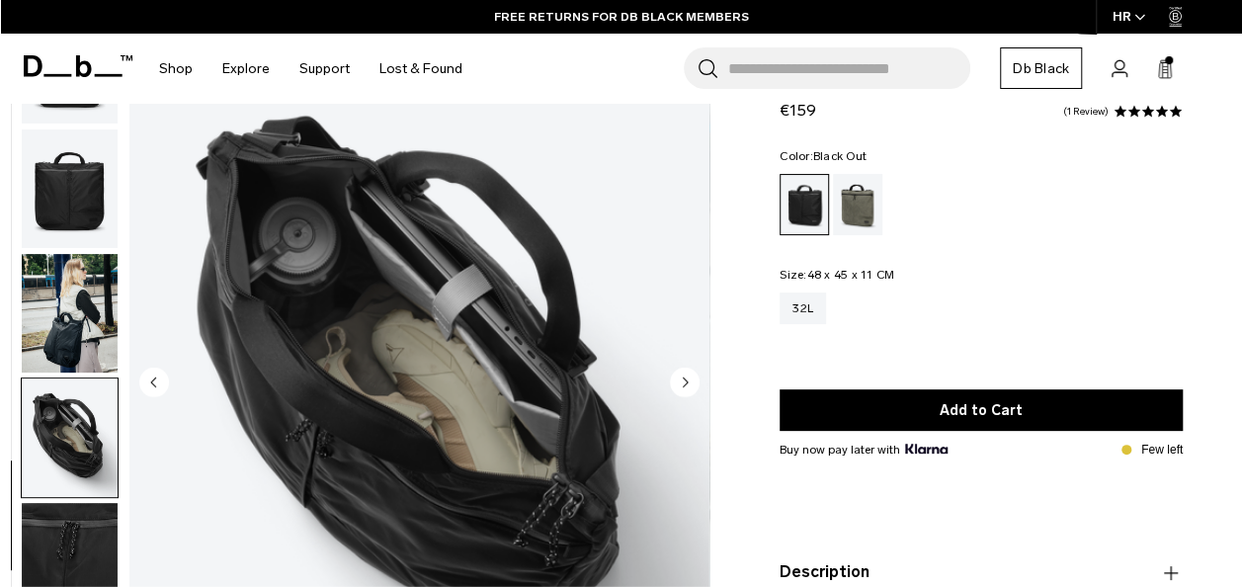
click at [686, 383] on circle "Next slide" at bounding box center [685, 381] width 30 height 30
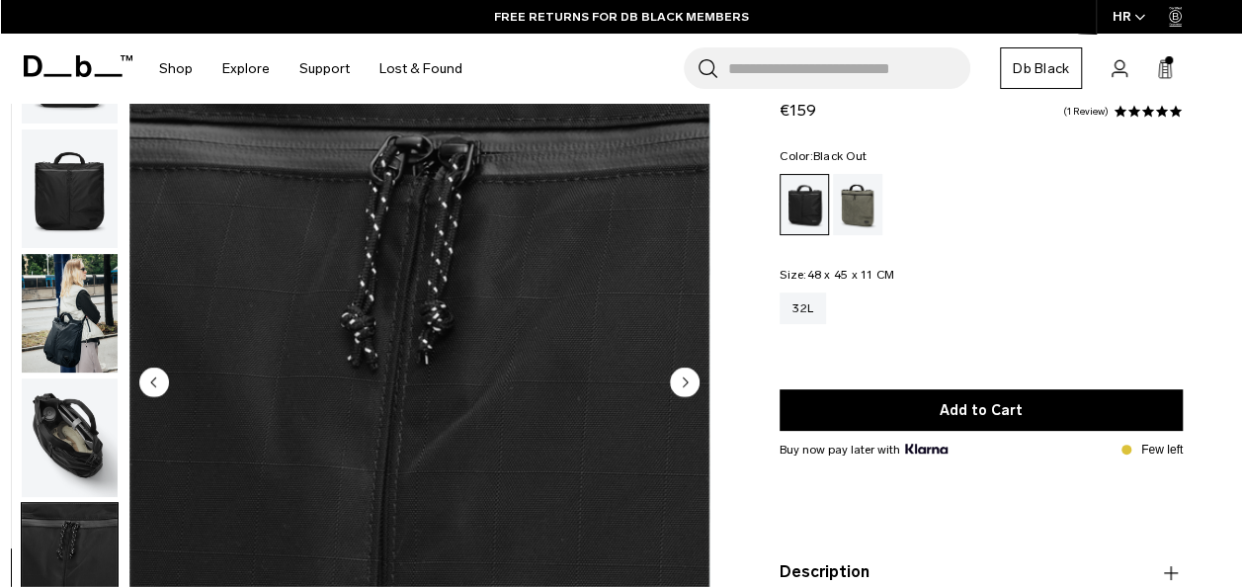
click at [686, 383] on circle "Next slide" at bounding box center [685, 381] width 30 height 30
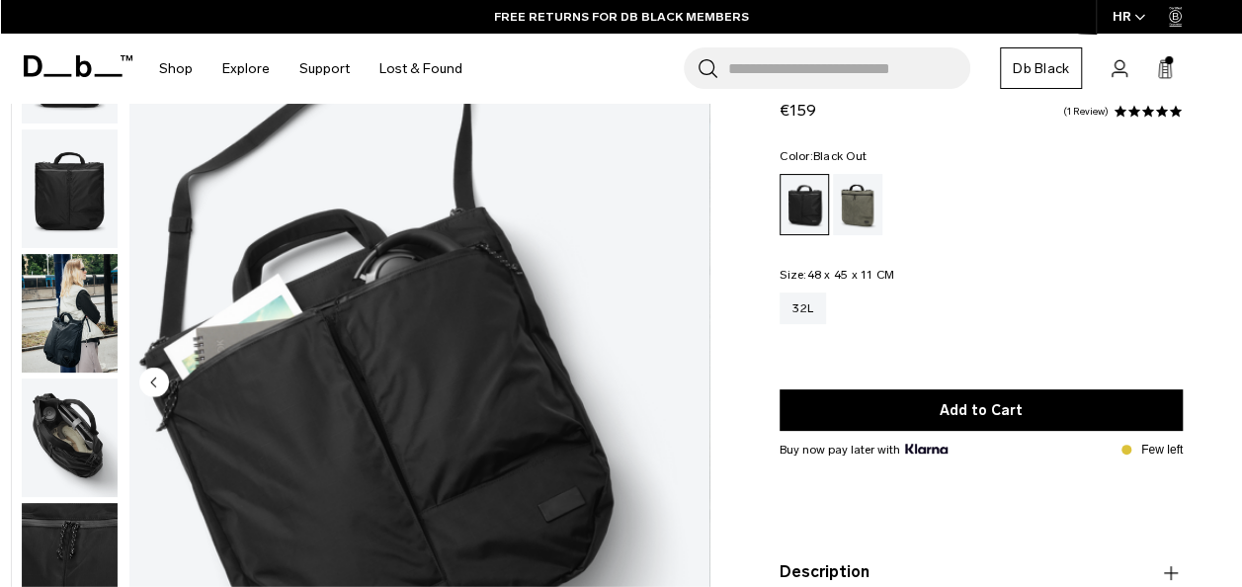
click at [686, 383] on img "8 / 8" at bounding box center [419, 384] width 580 height 724
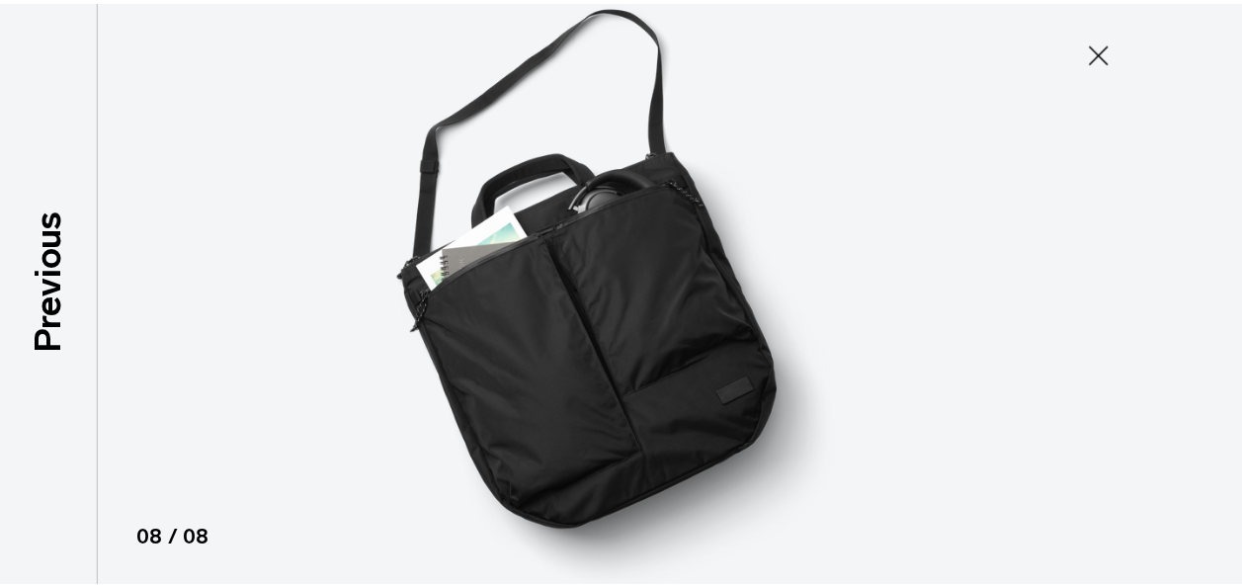
scroll to position [256, 0]
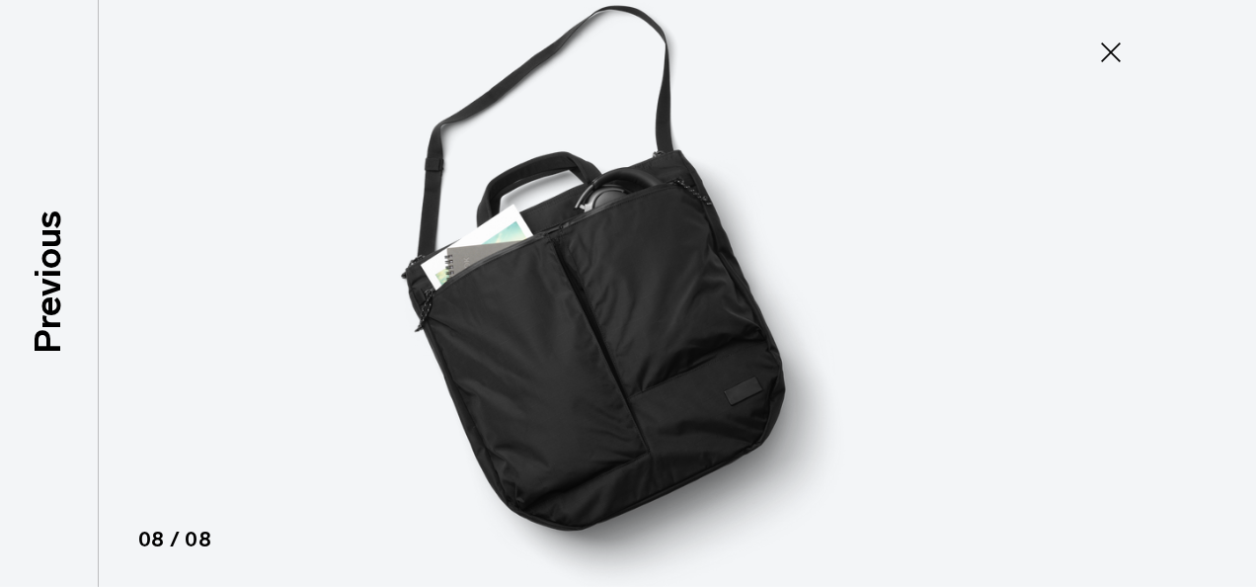
click at [1108, 50] on icon at bounding box center [1111, 52] width 20 height 20
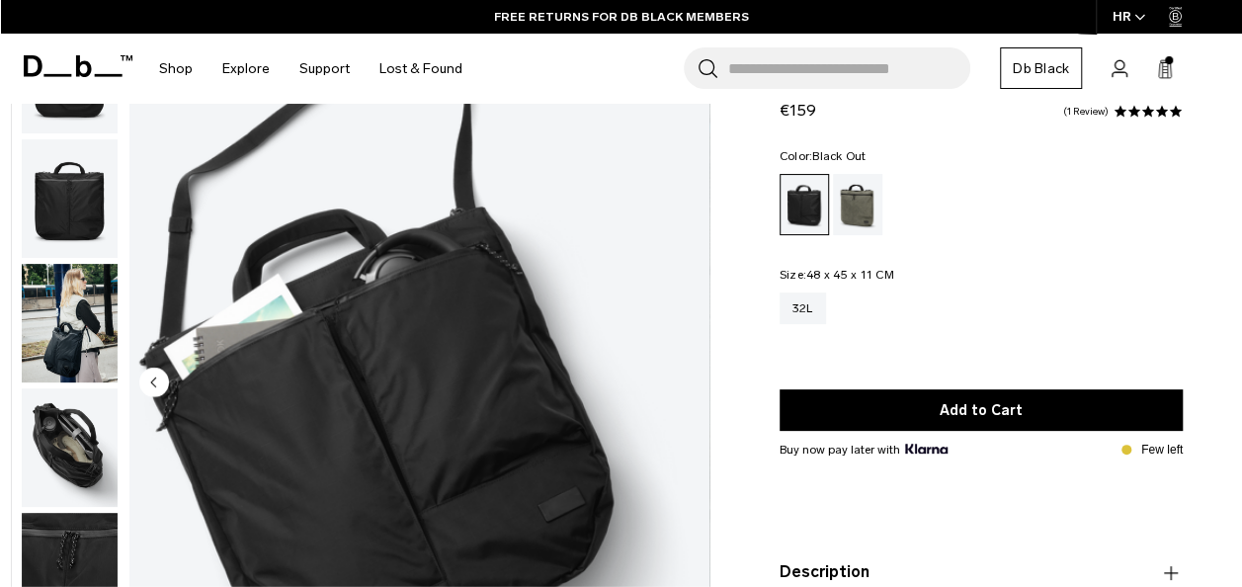
scroll to position [267, 0]
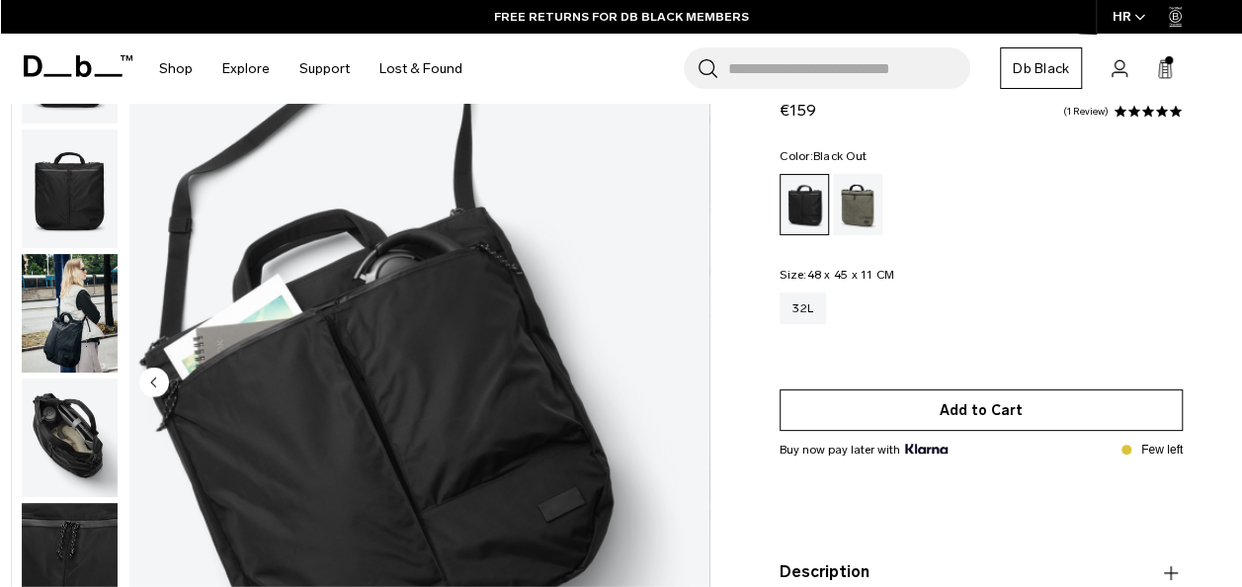
click at [1013, 404] on button "Add to Cart" at bounding box center [980, 409] width 403 height 41
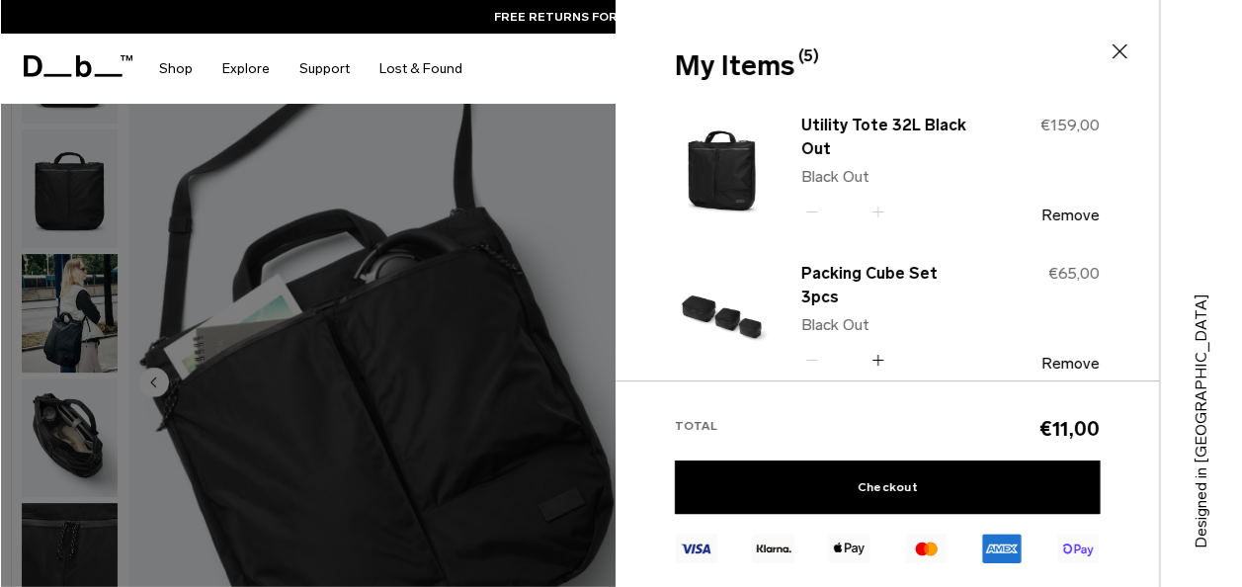
drag, startPoint x: 639, startPoint y: 207, endPoint x: 593, endPoint y: 186, distance: 51.3
click at [593, 186] on div at bounding box center [621, 293] width 1242 height 587
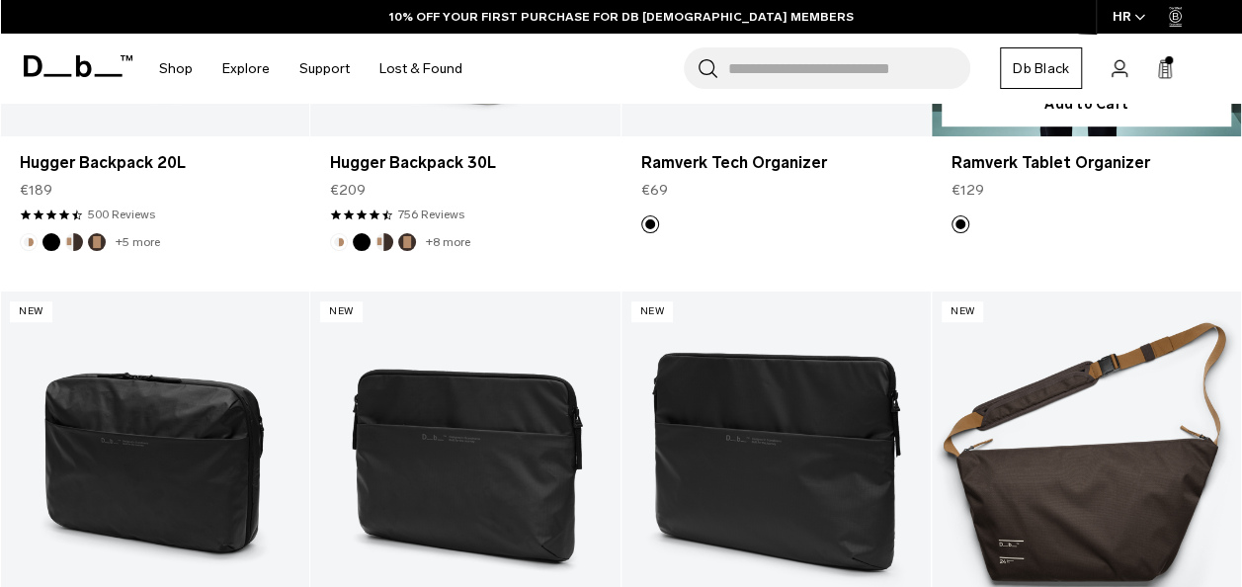
scroll to position [4016, 0]
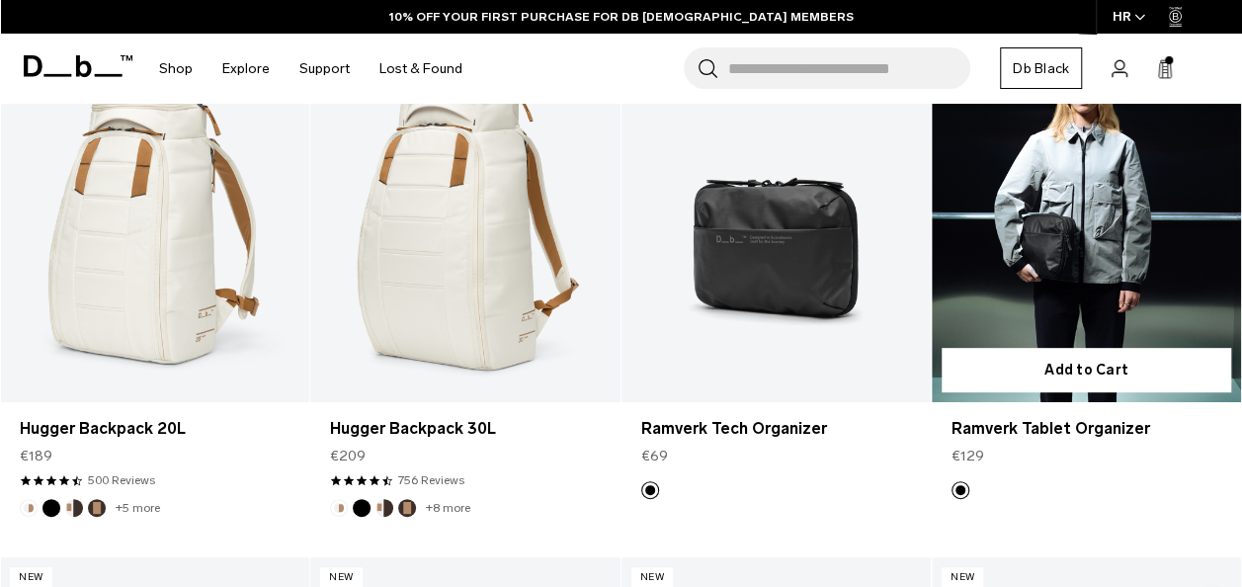
click at [1055, 215] on link "Ramverk Tablet Organizer" at bounding box center [1085, 230] width 309 height 344
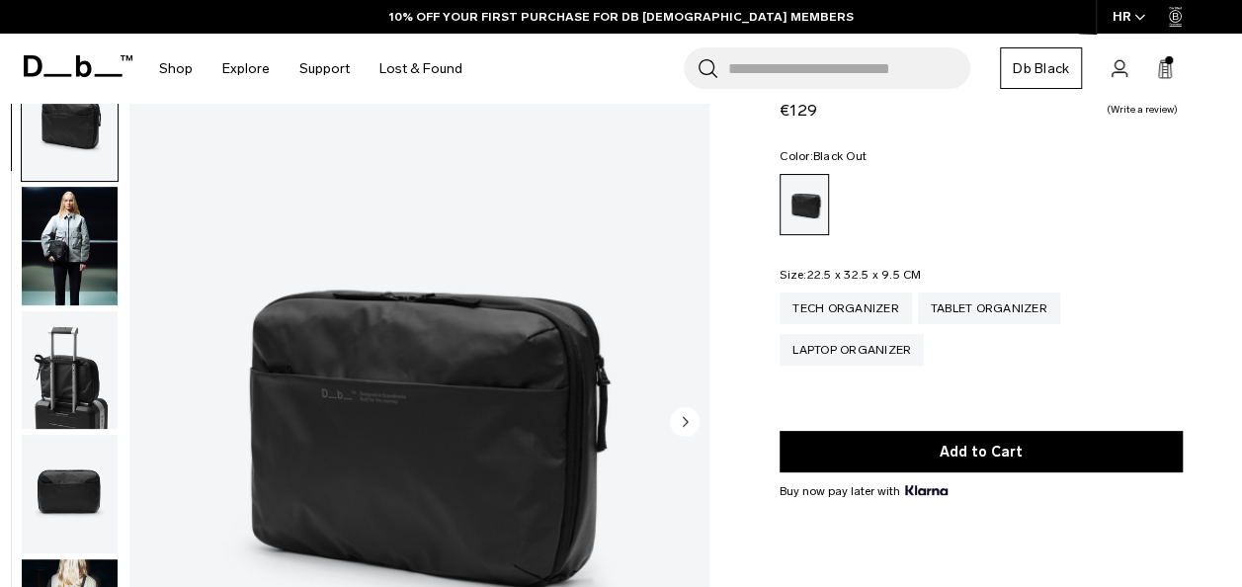
click at [683, 430] on circle "Next slide" at bounding box center [685, 421] width 30 height 30
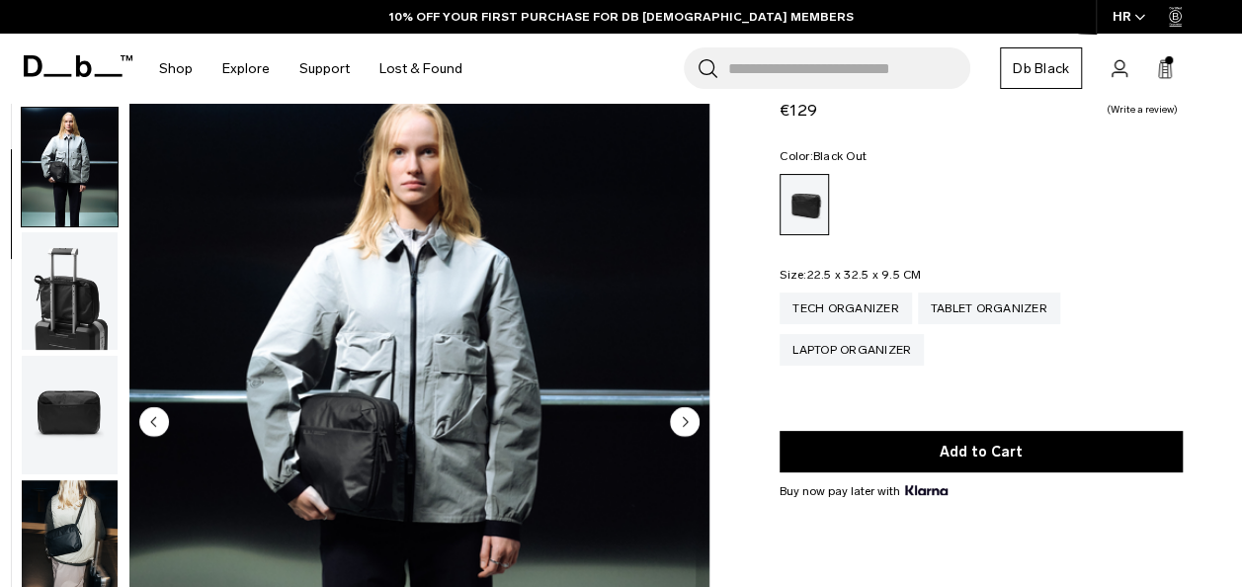
scroll to position [124, 0]
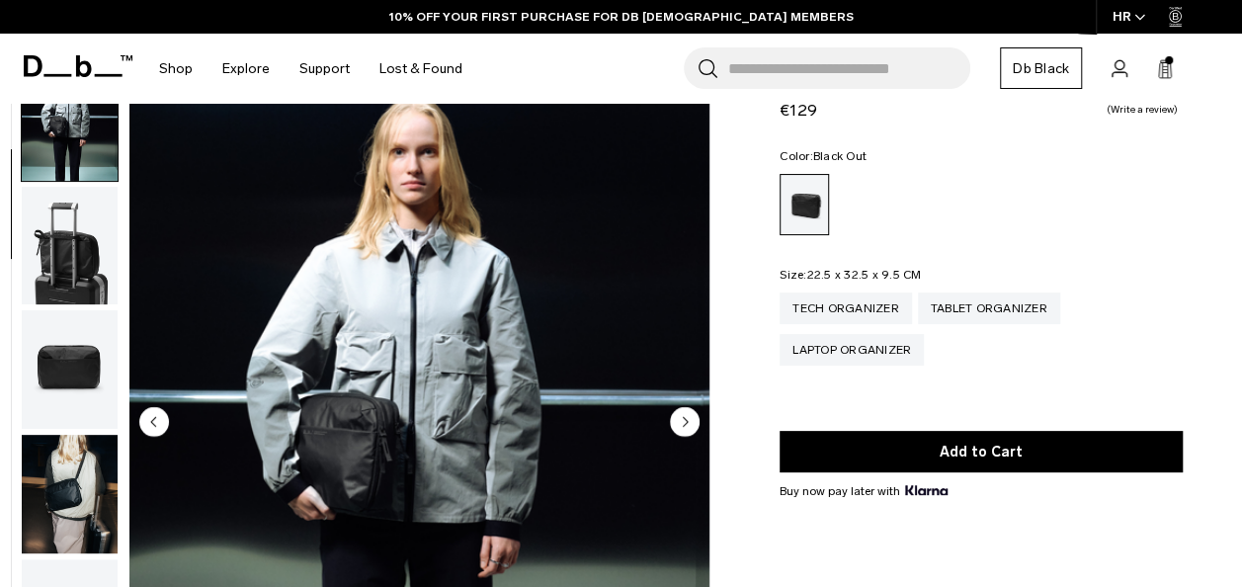
click at [683, 430] on circle "Next slide" at bounding box center [685, 421] width 30 height 30
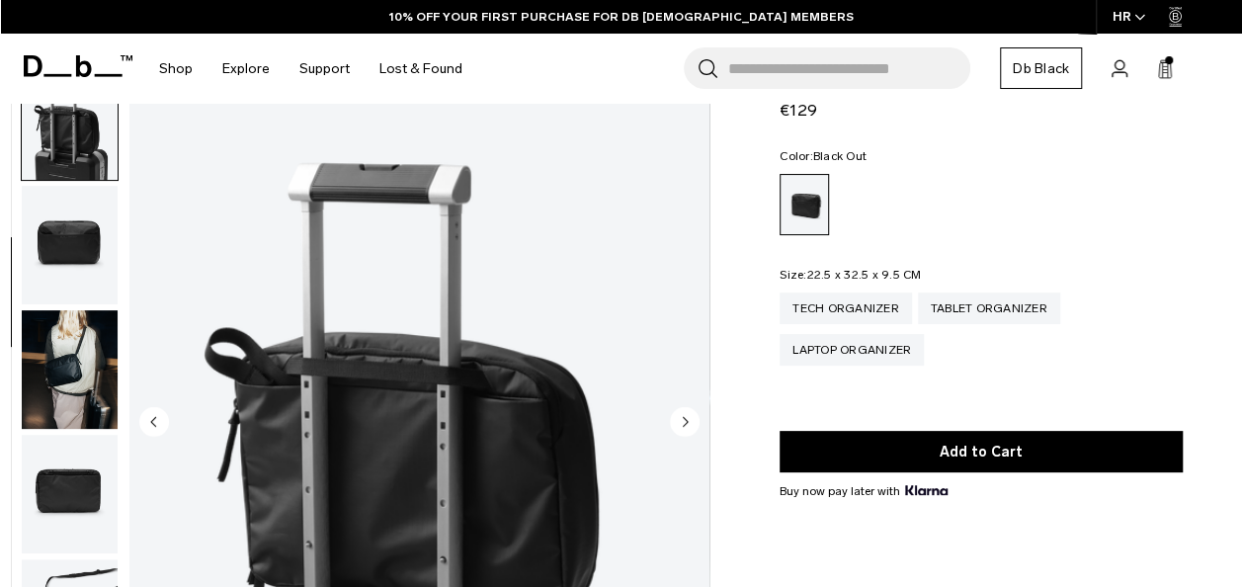
click at [683, 430] on circle "Next slide" at bounding box center [685, 421] width 30 height 30
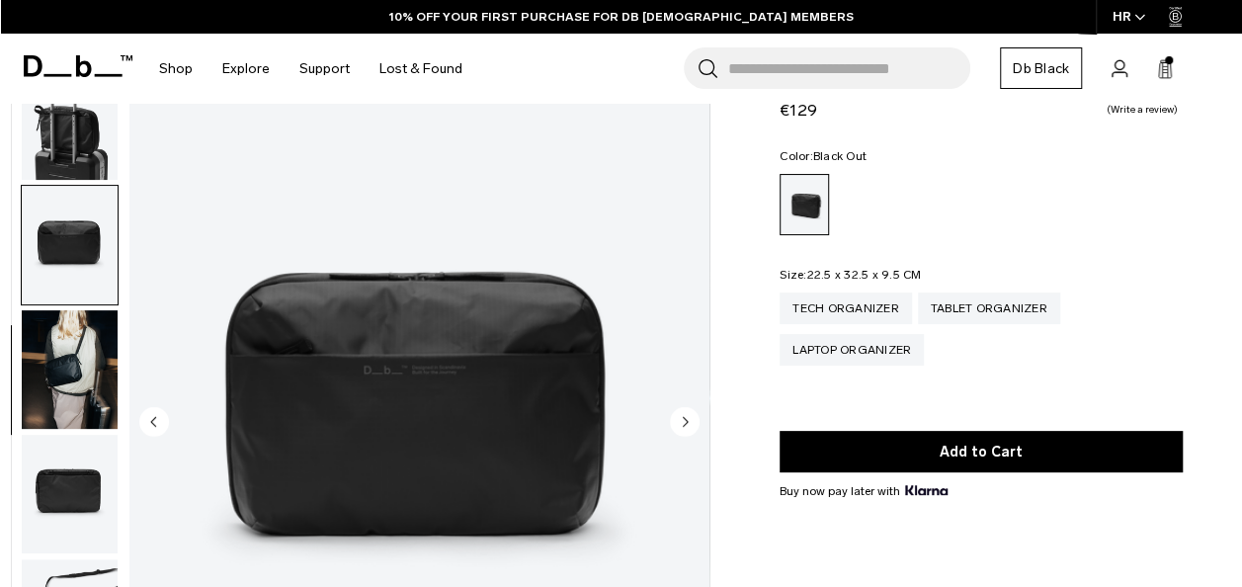
scroll to position [267, 0]
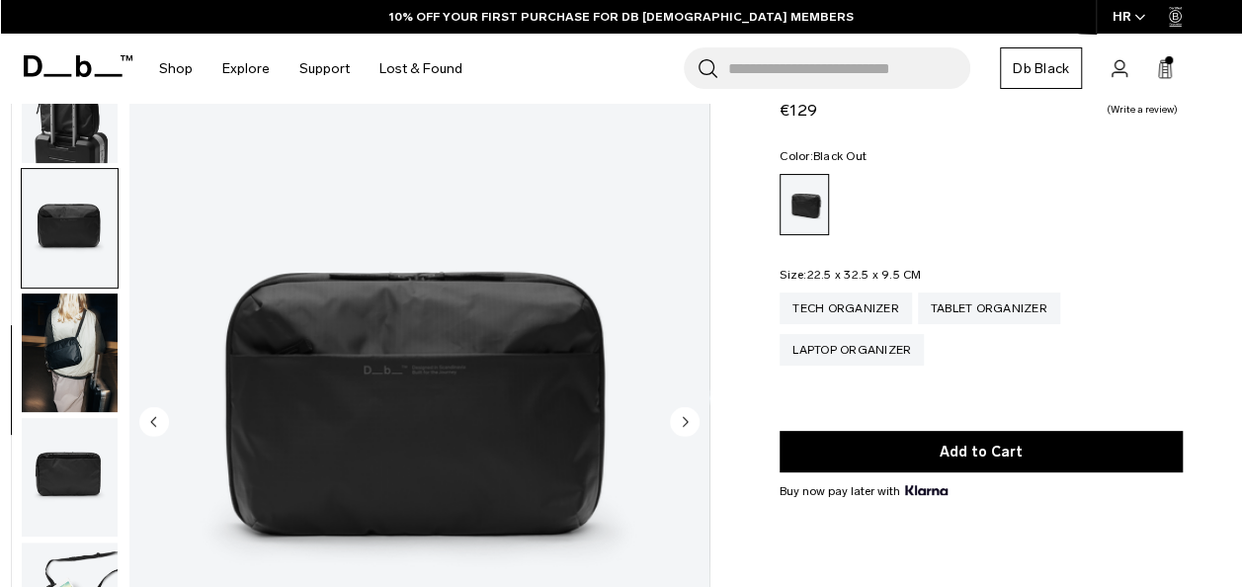
click at [683, 430] on circle "Next slide" at bounding box center [685, 421] width 30 height 30
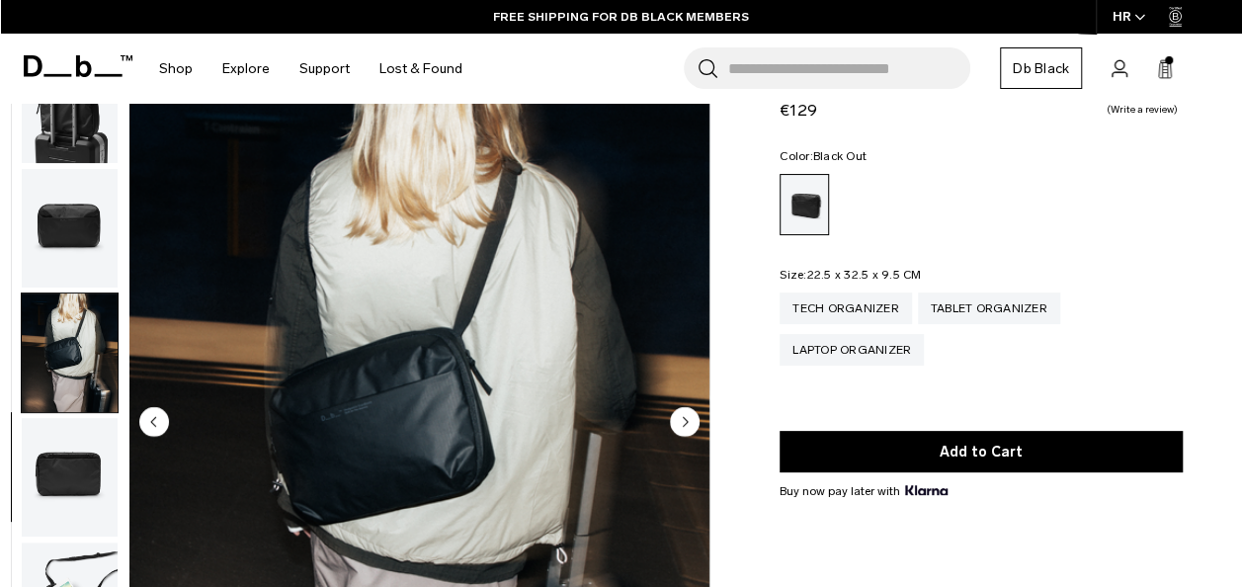
click at [683, 430] on circle "Next slide" at bounding box center [685, 421] width 30 height 30
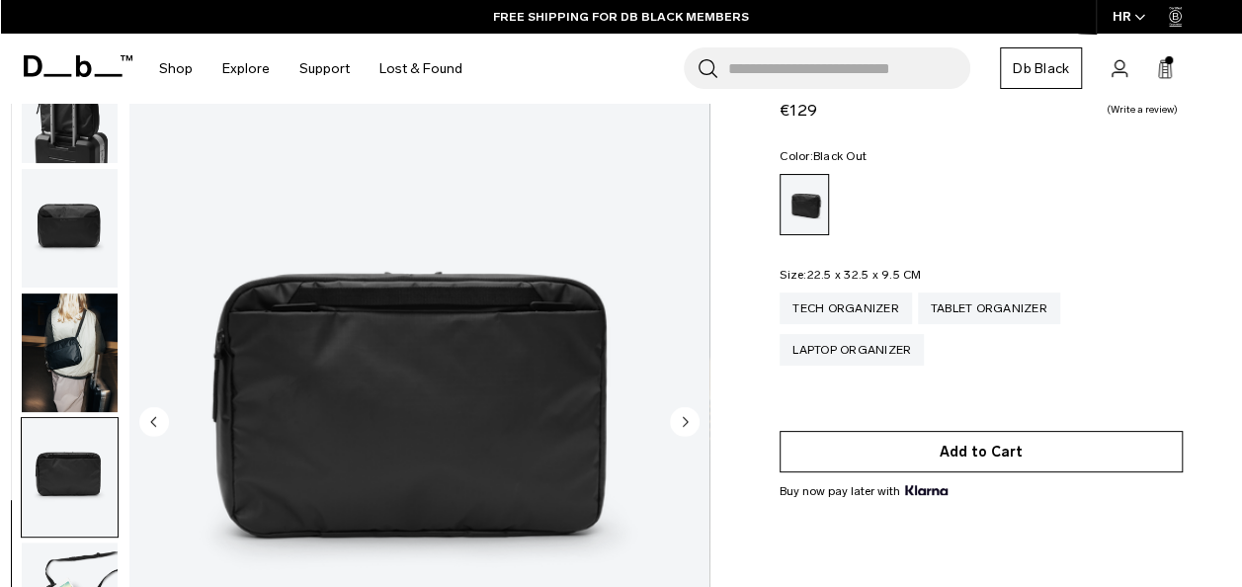
click at [886, 441] on button "Add to Cart" at bounding box center [980, 451] width 403 height 41
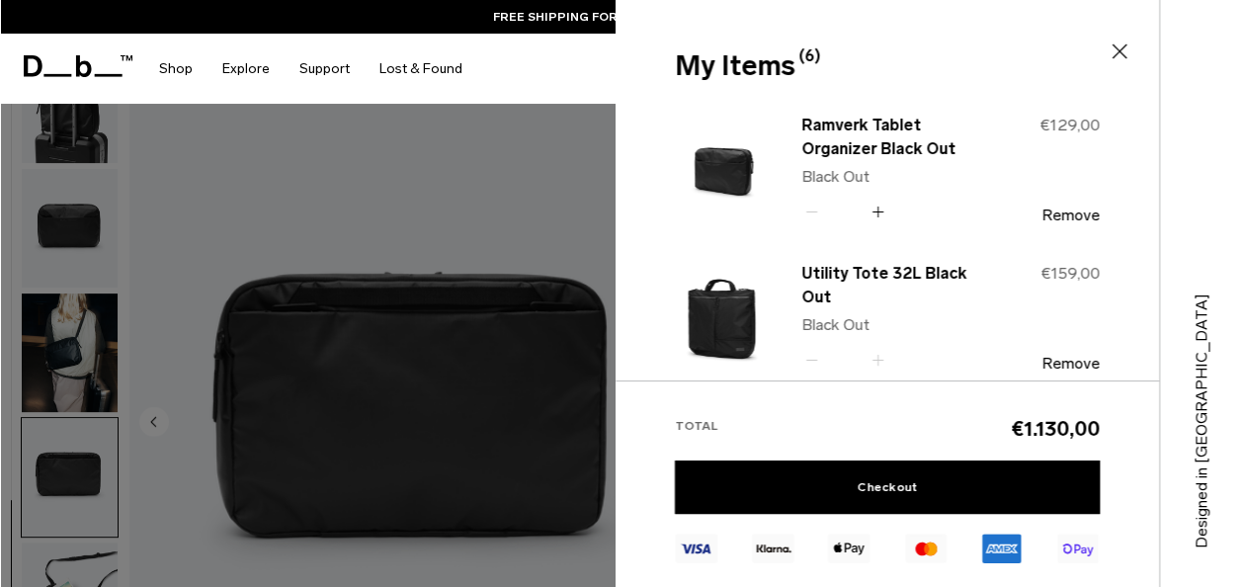
click at [594, 63] on div "Search for Bags, Luggage... Search Close Trending Products All Products Hugger …" at bounding box center [851, 69] width 749 height 70
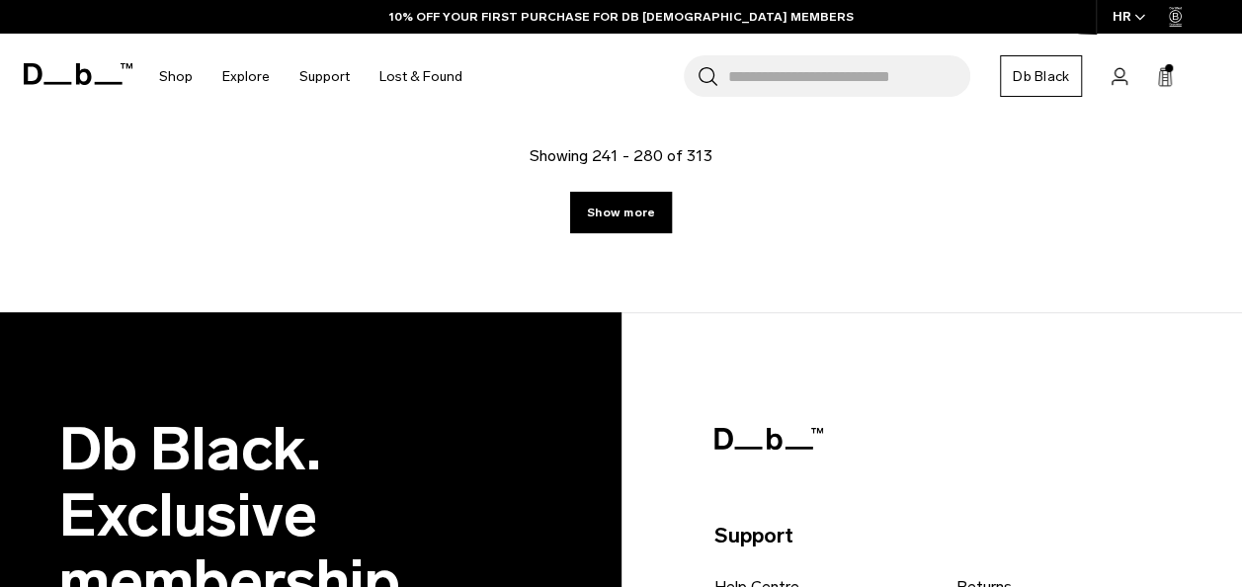
scroll to position [5432, 0]
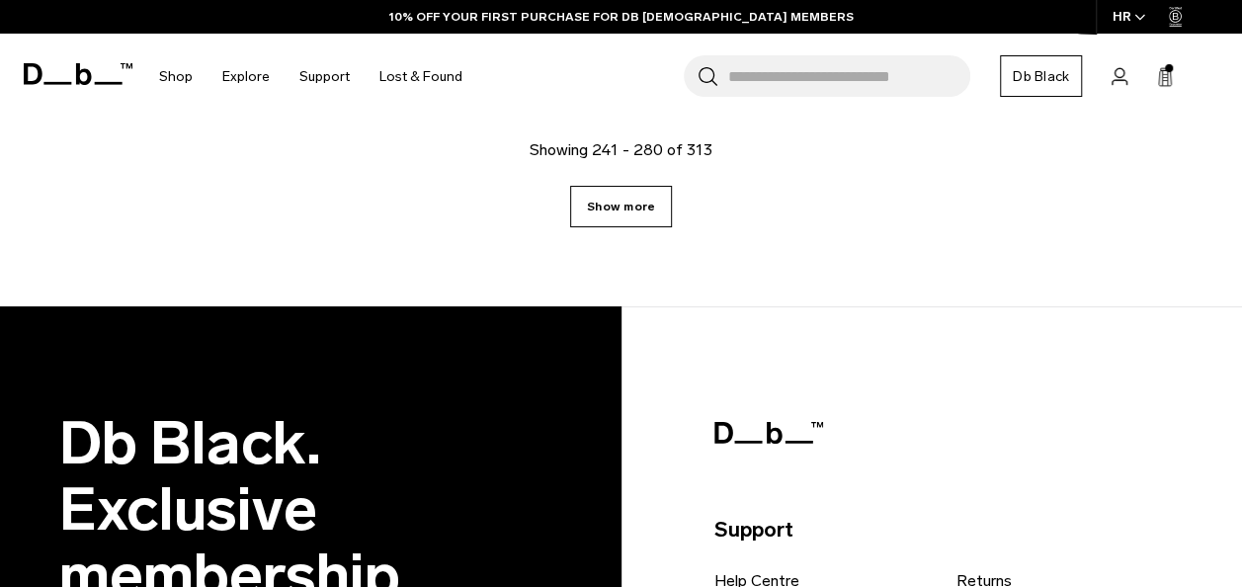
click at [626, 192] on link "Show more" at bounding box center [621, 206] width 102 height 41
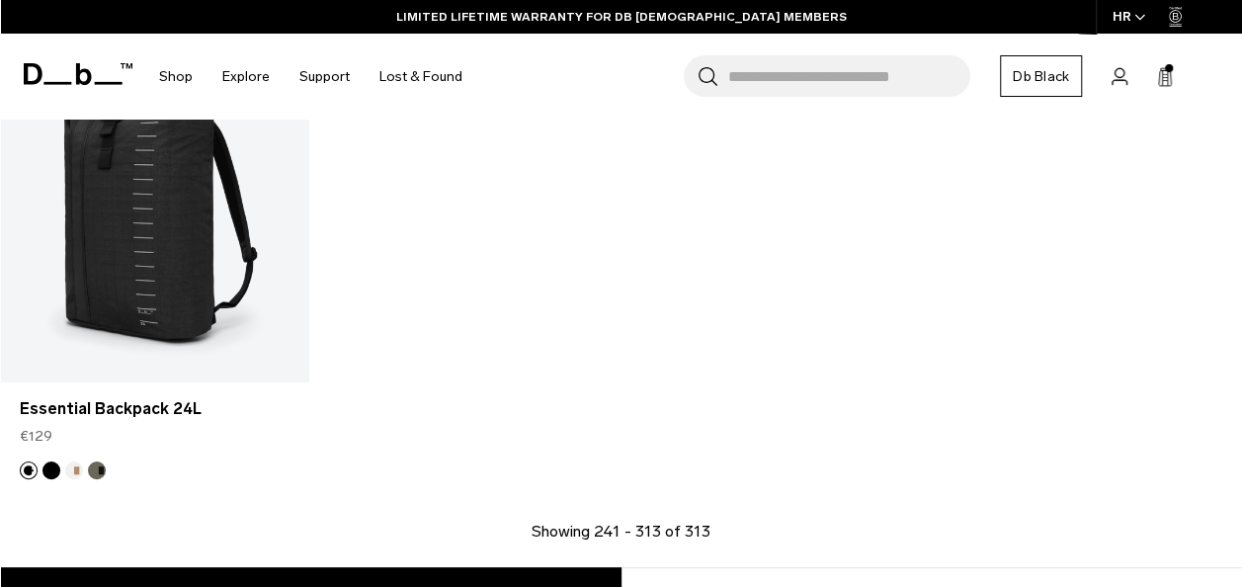
scroll to position [9704, 0]
